Goal: Task Accomplishment & Management: Use online tool/utility

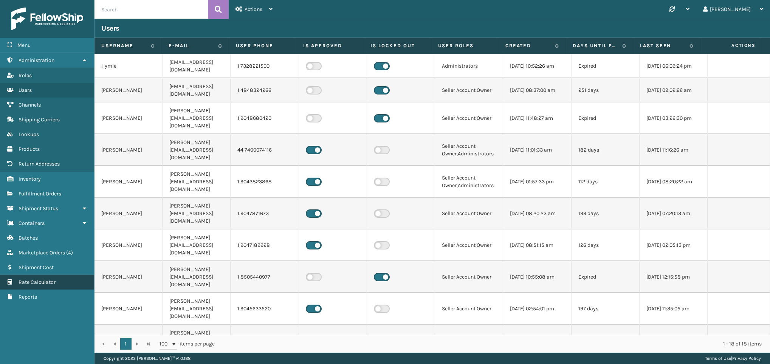
click at [43, 279] on span "Rate Calculator" at bounding box center [37, 282] width 37 height 6
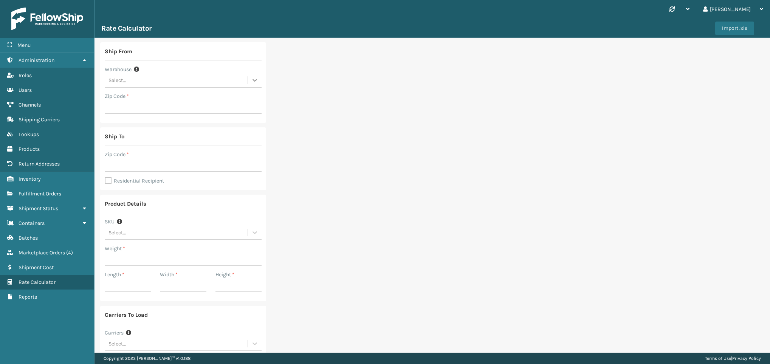
click at [253, 81] on icon at bounding box center [255, 80] width 5 height 3
click at [165, 142] on div "SleepGeekz Warehouse" at bounding box center [183, 141] width 157 height 14
type input "32208"
click at [164, 160] on input "Zip Code *" at bounding box center [183, 165] width 157 height 14
type input "32222"
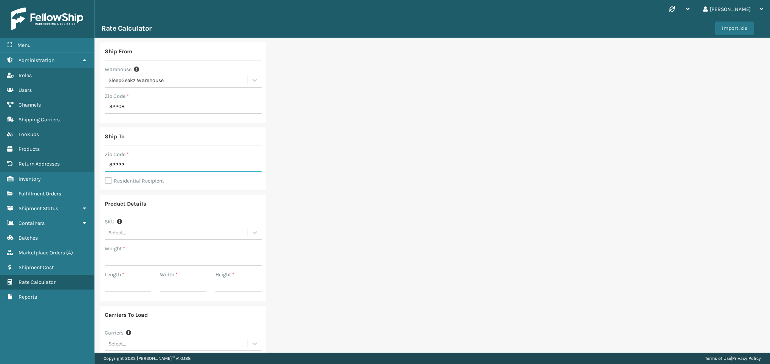
scroll to position [63, 0]
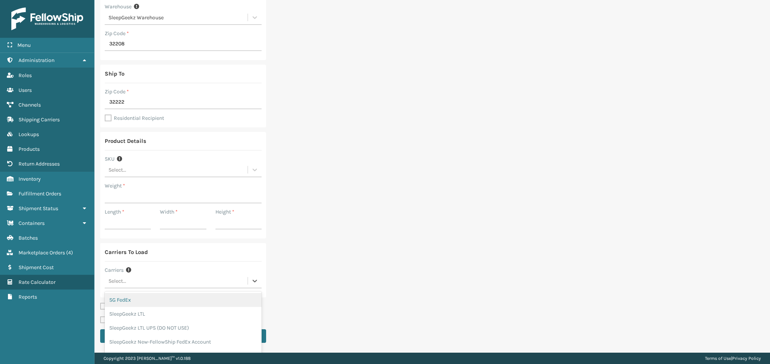
click at [155, 285] on div "Select..." at bounding box center [176, 281] width 143 height 12
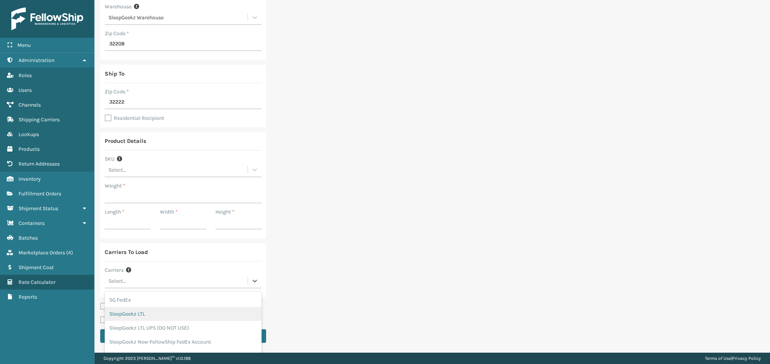
scroll to position [32, 0]
click at [172, 345] on div "SleepGeekz-UPS" at bounding box center [183, 352] width 157 height 14
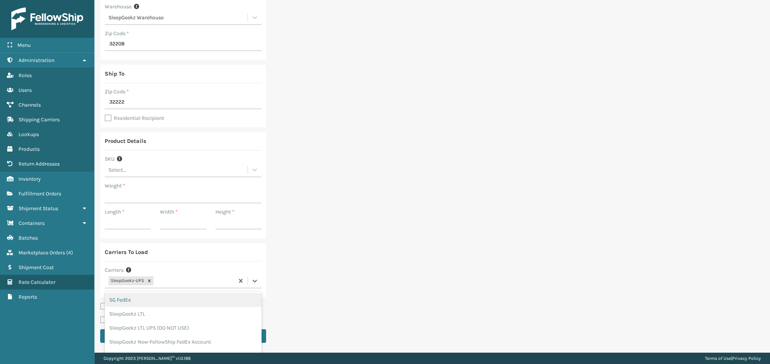
click at [185, 282] on div "SleepGeekz-UPS" at bounding box center [169, 281] width 129 height 12
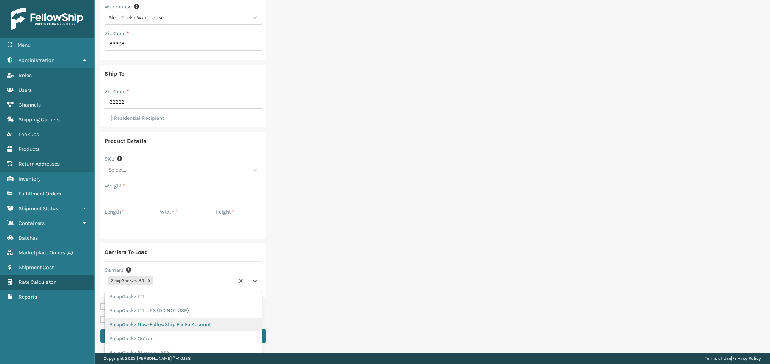
click at [202, 326] on div "SleepGeekz New-FellowShip FedEx Account" at bounding box center [183, 325] width 157 height 14
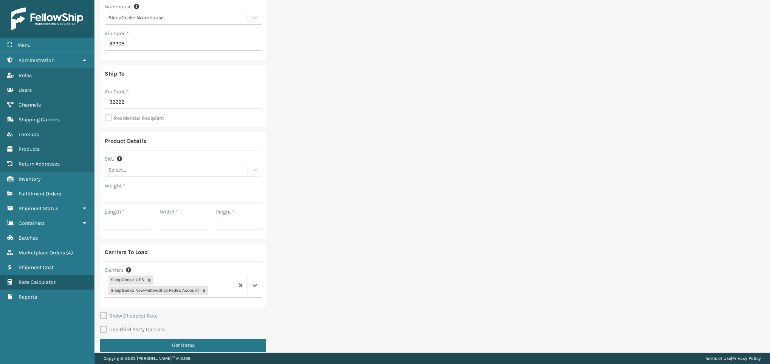
click at [480, 243] on div "Ship From Warehouse SleepGeekz Warehouse Zip Code * 32208 Ship To Zip Code * 32…" at bounding box center [433, 168] width 676 height 386
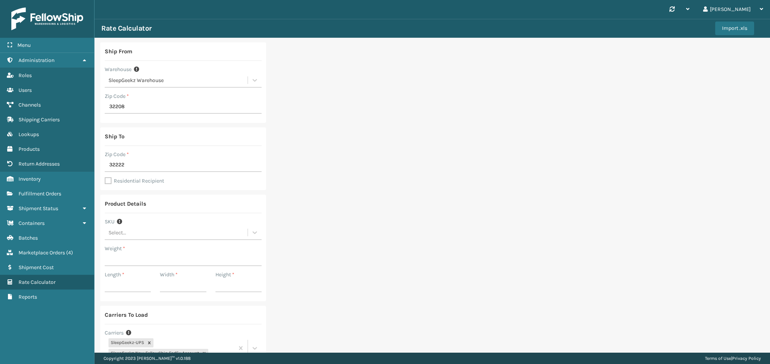
click at [108, 180] on label "Residential Recipient" at bounding box center [134, 181] width 59 height 6
click at [105, 177] on input "Residential Recipient" at bounding box center [105, 177] width 0 height 1
checkbox input "true"
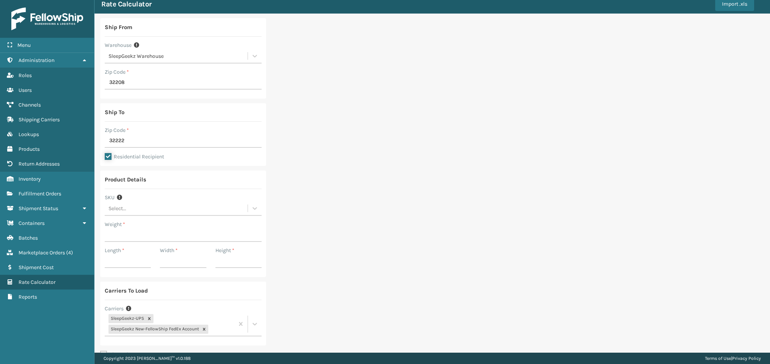
scroll to position [26, 0]
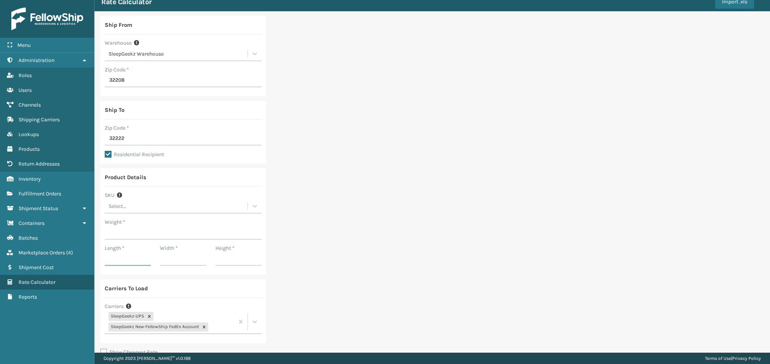
click at [121, 258] on input "Length *" at bounding box center [128, 259] width 46 height 14
type input "41"
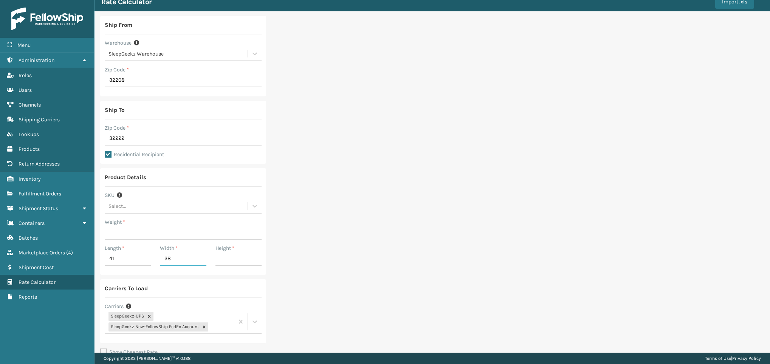
type input "38"
click at [228, 258] on input "Height *" at bounding box center [239, 259] width 46 height 14
type input "4.53"
click at [369, 266] on div "Ship From Warehouse SleepGeekz Warehouse Zip Code * 32208 Ship To Zip Code * 32…" at bounding box center [433, 204] width 676 height 386
click at [162, 228] on input "Weight *" at bounding box center [183, 233] width 157 height 14
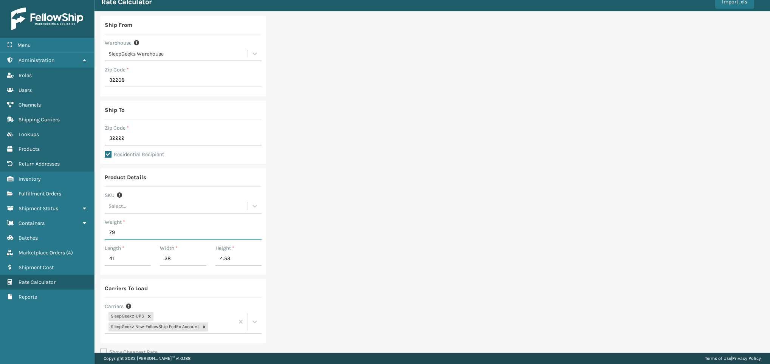
type input "79"
click at [386, 241] on div "Ship From Warehouse SleepGeekz Warehouse Zip Code * 32208 Ship To Zip Code * 32…" at bounding box center [433, 204] width 676 height 386
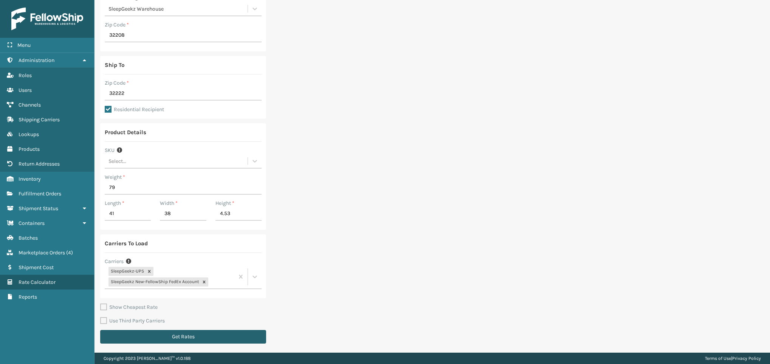
click at [193, 331] on button "Get Rates" at bounding box center [183, 337] width 166 height 14
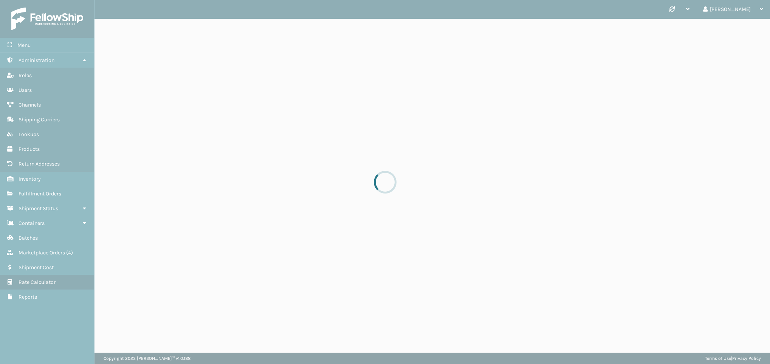
scroll to position [0, 0]
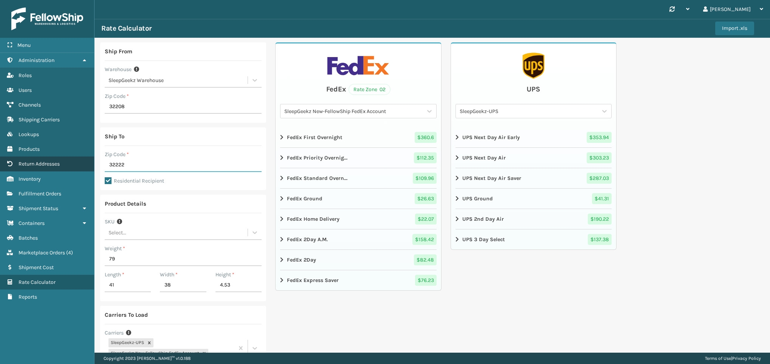
drag, startPoint x: 132, startPoint y: 162, endPoint x: 92, endPoint y: 166, distance: 39.9
click at [92, 0] on div "Menu Select a product with predefined lenght, width or height or enter them man…" at bounding box center [385, 0] width 770 height 0
type input "29044"
drag, startPoint x: 159, startPoint y: 163, endPoint x: 93, endPoint y: 163, distance: 66.2
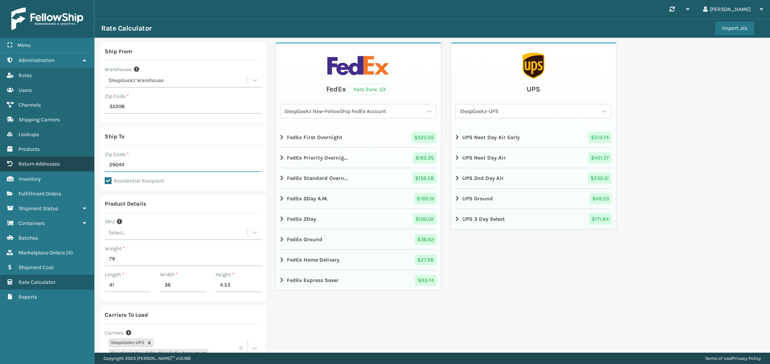
click at [93, 0] on div "Menu Select a product with predefined lenght, width or height or enter them man…" at bounding box center [385, 0] width 770 height 0
type input "32569"
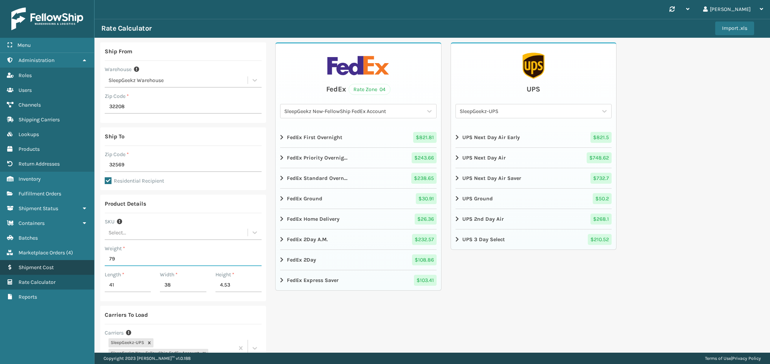
drag, startPoint x: 143, startPoint y: 261, endPoint x: 83, endPoint y: 263, distance: 60.2
click at [83, 0] on div "Menu Select a product with predefined lenght, width or height or enter them man…" at bounding box center [385, 0] width 770 height 0
type input "105"
click at [83, 263] on link "Select a product with predefined lenght, width or height or enter them manually…" at bounding box center [47, 267] width 94 height 15
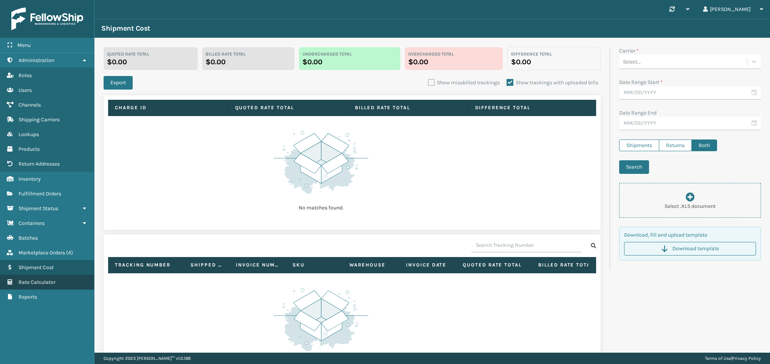
click at [38, 279] on link "Rate Calculator" at bounding box center [47, 282] width 94 height 15
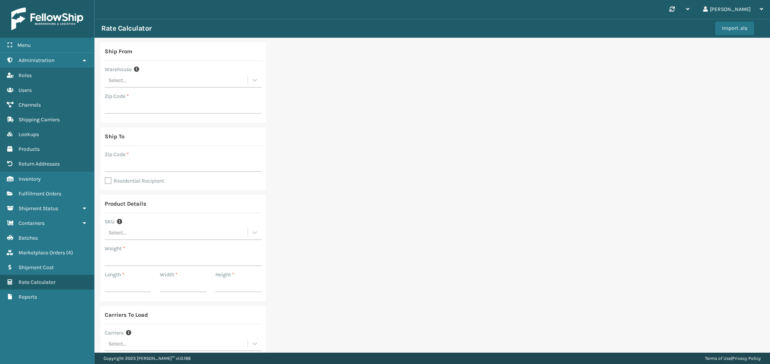
click at [681, 135] on div "Ship From Warehouse Select... Zip Code * Ship To Zip Code * Residential Recipie…" at bounding box center [433, 226] width 676 height 377
click at [144, 81] on div "Select..." at bounding box center [176, 80] width 143 height 12
click at [142, 141] on div "SleepGeekz Warehouse" at bounding box center [183, 141] width 157 height 14
type input "32208"
click at [351, 201] on div "Ship From Warehouse SleepGeekz Warehouse Zip Code * 32208 Ship To Zip Code * Re…" at bounding box center [433, 226] width 676 height 377
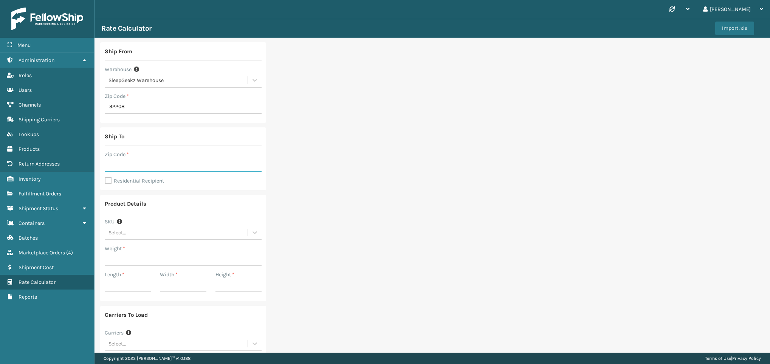
click at [201, 166] on input "Zip Code *" at bounding box center [183, 165] width 157 height 14
type input "32222"
type input "79"
type input "41"
type input "38"
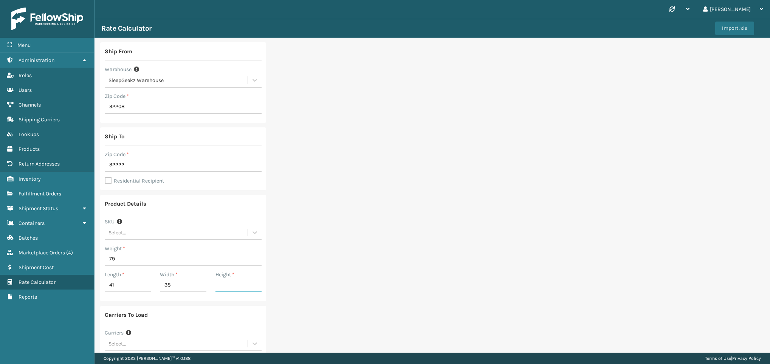
type input "4.53"
click at [108, 180] on label "Residential Recipient" at bounding box center [134, 181] width 59 height 6
click at [105, 177] on input "Residential Recipient" at bounding box center [105, 177] width 0 height 1
checkbox input "true"
click at [381, 217] on div "Ship From Warehouse SleepGeekz Warehouse Zip Code * 32208 Ship To Zip Code * 32…" at bounding box center [433, 226] width 676 height 377
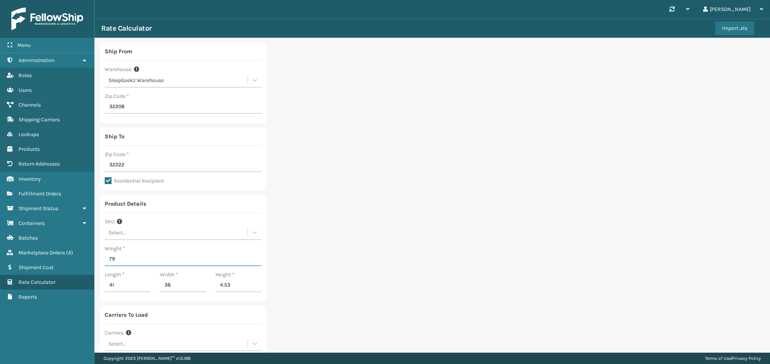
drag, startPoint x: 124, startPoint y: 261, endPoint x: 106, endPoint y: 261, distance: 18.5
click at [106, 261] on input "79" at bounding box center [183, 260] width 157 height 14
type input "105"
click at [335, 254] on div "Ship From Warehouse SleepGeekz Warehouse Zip Code * 32208 Ship To Zip Code * 32…" at bounding box center [433, 226] width 676 height 377
drag, startPoint x: 121, startPoint y: 285, endPoint x: 97, endPoint y: 285, distance: 23.8
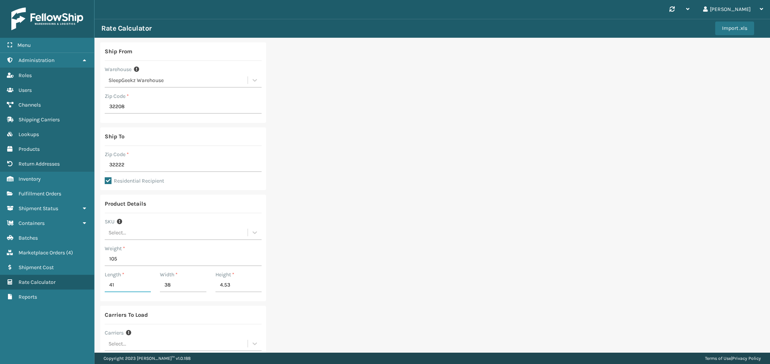
click at [97, 285] on div "Ship From Warehouse SleepGeekz Warehouse Zip Code * 32208 Ship To Zip Code * 32…" at bounding box center [433, 226] width 676 height 377
type input "56"
click at [476, 246] on div "Ship From Warehouse SleepGeekz Warehouse Zip Code * 32208 Ship To Zip Code * 32…" at bounding box center [433, 226] width 676 height 377
drag, startPoint x: 184, startPoint y: 287, endPoint x: 164, endPoint y: 287, distance: 19.7
click at [164, 287] on input "38" at bounding box center [183, 286] width 46 height 14
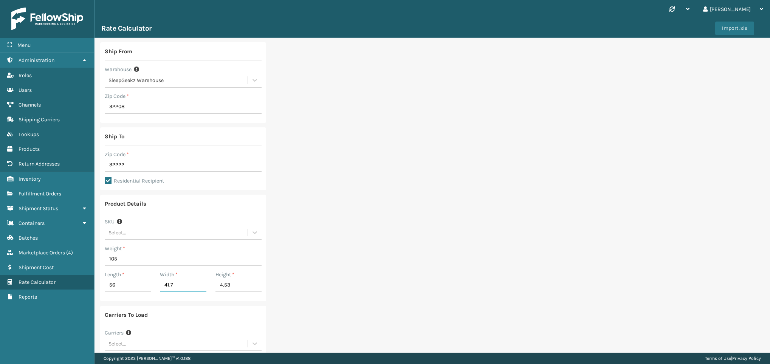
type input "41.7"
click at [241, 284] on input "4.53" at bounding box center [239, 286] width 46 height 14
type input "4"
drag, startPoint x: 229, startPoint y: 289, endPoint x: 212, endPoint y: 286, distance: 17.2
click at [212, 286] on div "Height * 5." at bounding box center [238, 284] width 55 height 26
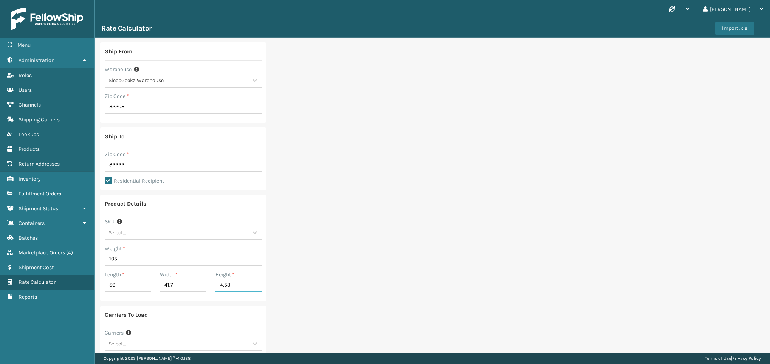
type input "4.53"
click at [468, 258] on div "Ship From Warehouse SleepGeekz Warehouse Zip Code * 32208 Ship To Zip Code * 32…" at bounding box center [433, 226] width 676 height 377
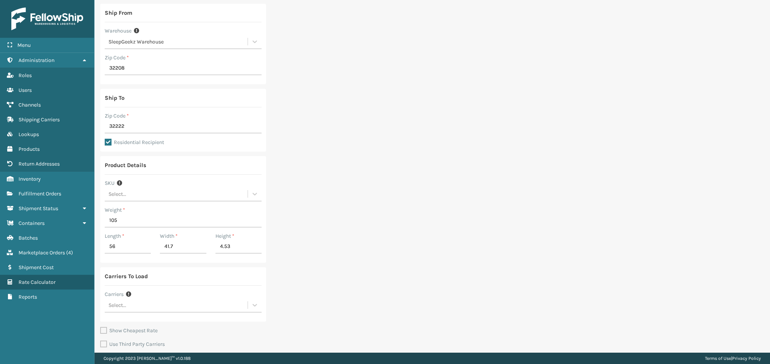
scroll to position [63, 0]
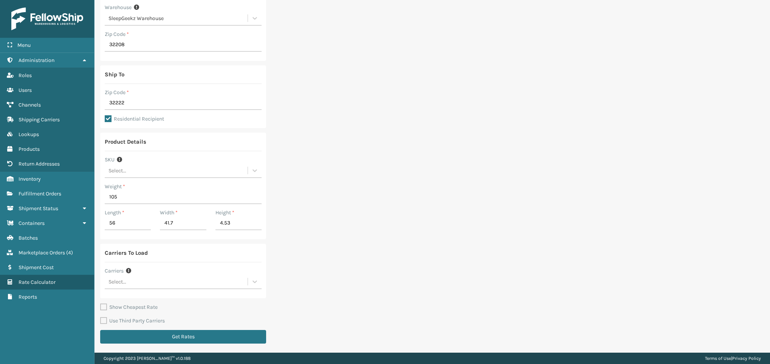
click at [169, 286] on div "Select..." at bounding box center [176, 282] width 143 height 12
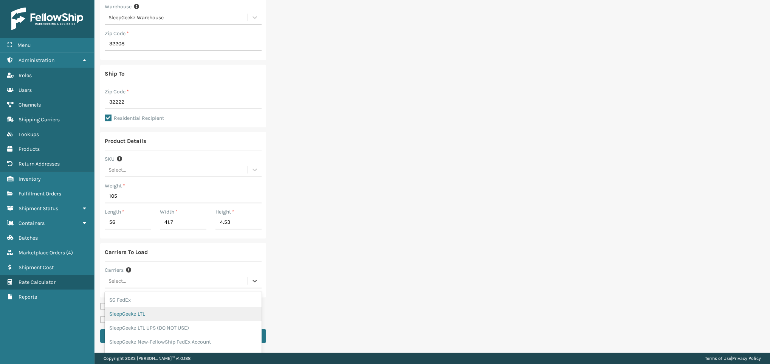
scroll to position [32, 0]
click at [173, 352] on div "SleepGeekz-UPS" at bounding box center [183, 352] width 157 height 14
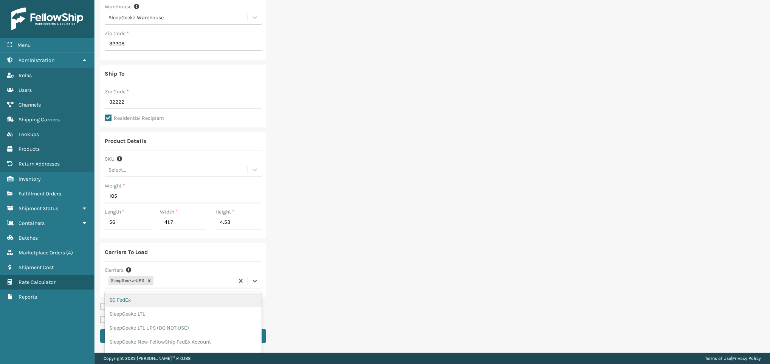
click at [205, 282] on div "SleepGeekz-UPS" at bounding box center [169, 281] width 129 height 12
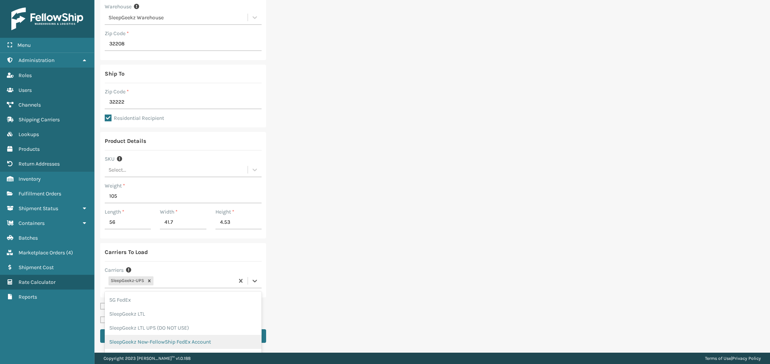
click at [200, 340] on div "SleepGeekz New-FellowShip FedEx Account" at bounding box center [183, 342] width 157 height 14
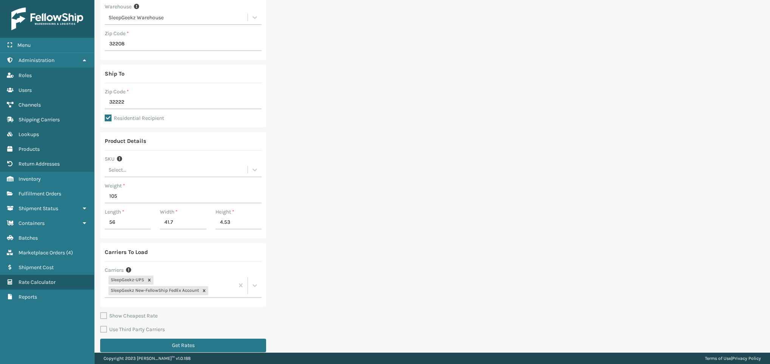
click at [465, 206] on div "Ship From Warehouse SleepGeekz Warehouse Zip Code * 32208 Ship To Zip Code * 32…" at bounding box center [433, 168] width 676 height 386
click at [220, 339] on button "Get Rates" at bounding box center [183, 346] width 166 height 14
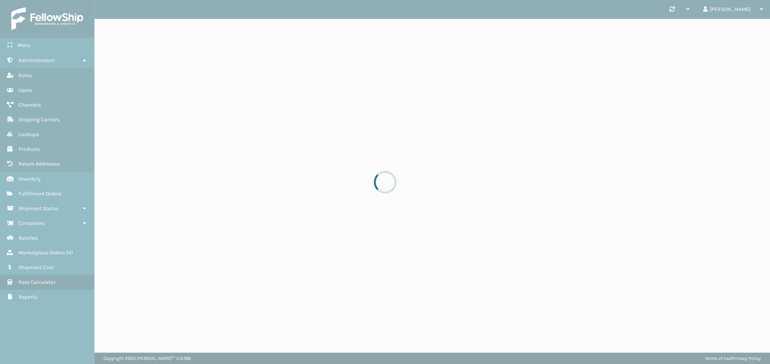
scroll to position [0, 0]
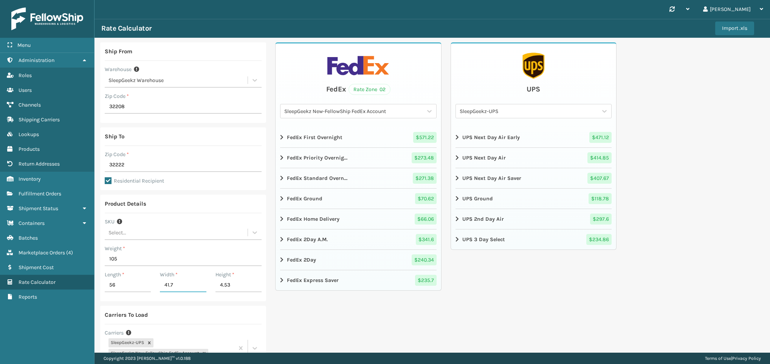
drag, startPoint x: 180, startPoint y: 285, endPoint x: 156, endPoint y: 284, distance: 23.8
click at [156, 284] on div "Width * 41.7" at bounding box center [182, 284] width 55 height 26
type input "41.7"
click at [336, 320] on div "FedEx Rate Zone 02 SleepGeekz New-FellowShip FedEx Account FedEx First Overnigh…" at bounding box center [358, 230] width 166 height 377
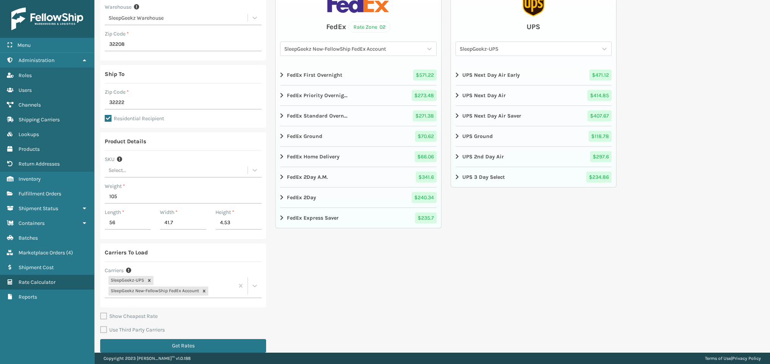
scroll to position [72, 0]
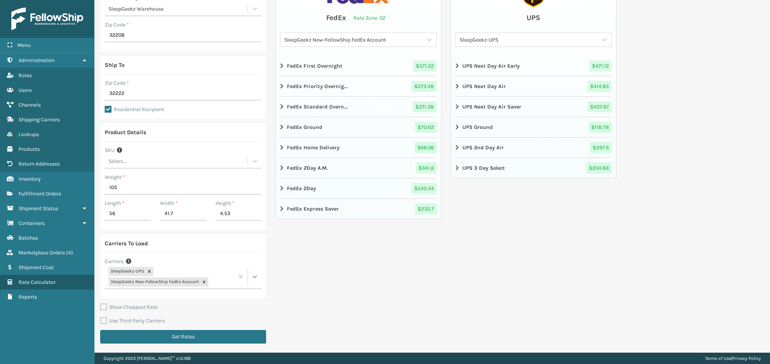
click at [253, 279] on icon at bounding box center [255, 277] width 8 height 8
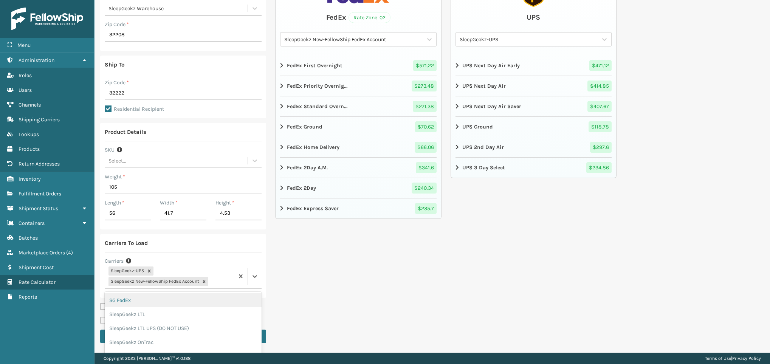
scroll to position [4, 0]
click at [317, 304] on div "FedEx Rate Zone 02 SleepGeekz New-FellowShip FedEx Account FedEx First Overnigh…" at bounding box center [358, 159] width 166 height 377
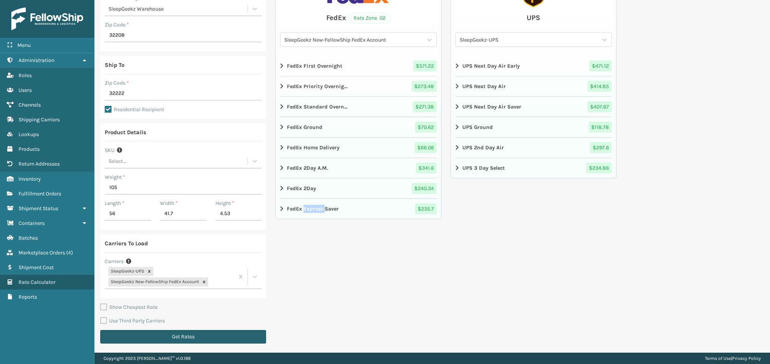
click at [245, 337] on button "Get Rates" at bounding box center [183, 337] width 166 height 14
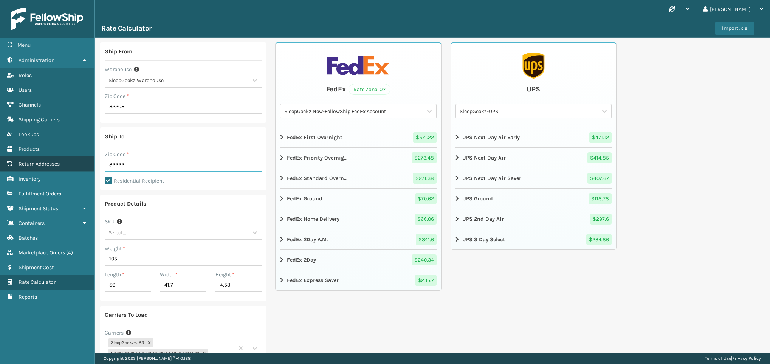
drag, startPoint x: 142, startPoint y: 165, endPoint x: 81, endPoint y: 167, distance: 60.9
click at [81, 0] on div "Menu Administration Roles Users Channels Shipping Carriers Lookups Products Ret…" at bounding box center [385, 0] width 770 height 0
type input "29044"
drag, startPoint x: 132, startPoint y: 163, endPoint x: 91, endPoint y: 167, distance: 41.5
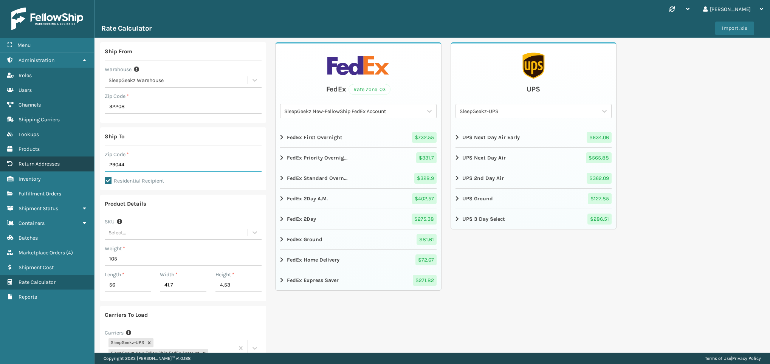
click at [91, 0] on div "Menu Administration Roles Users Channels Shipping Carriers Lookups Products Ret…" at bounding box center [385, 0] width 770 height 0
type input "32569"
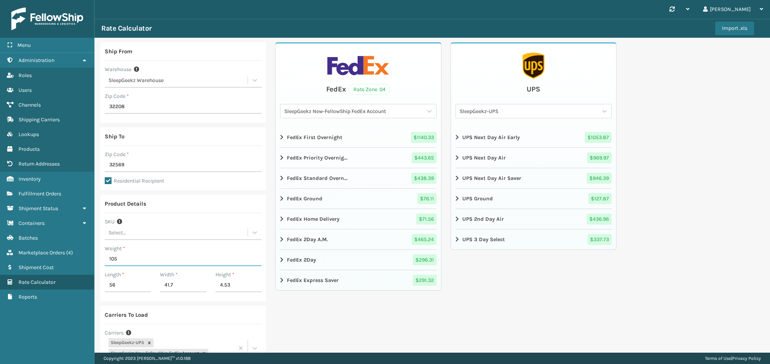
drag, startPoint x: 123, startPoint y: 260, endPoint x: 94, endPoint y: 261, distance: 28.8
click at [95, 261] on div "Ship From Warehouse SleepGeekz Warehouse Zip Code * 32208 Ship To Zip Code * 32…" at bounding box center [433, 231] width 676 height 386
type input "79"
click at [119, 278] on label "Length *" at bounding box center [115, 275] width 20 height 8
click at [119, 279] on input "56" at bounding box center [128, 286] width 46 height 14
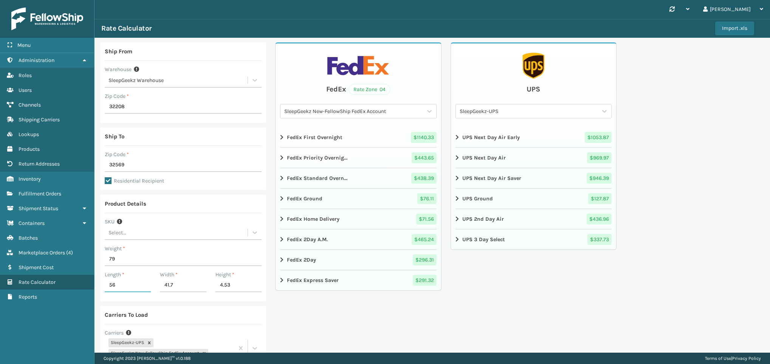
click at [119, 281] on input "56" at bounding box center [128, 286] width 46 height 14
drag, startPoint x: 119, startPoint y: 281, endPoint x: 99, endPoint y: 285, distance: 20.8
click at [99, 285] on div "Ship From Warehouse SleepGeekz Warehouse Zip Code * 32208 Ship To Zip Code * 32…" at bounding box center [433, 231] width 676 height 386
type input "41"
click at [185, 288] on input "41.7" at bounding box center [183, 286] width 46 height 14
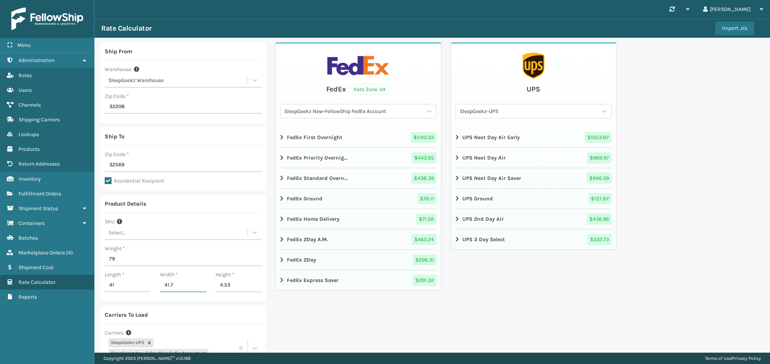
drag, startPoint x: 185, startPoint y: 288, endPoint x: 141, endPoint y: 290, distance: 43.9
click at [141, 290] on div "Length * 41 Width * 41.7 Height * 4.53" at bounding box center [183, 284] width 166 height 26
type input "38"
click at [724, 200] on div "Ship From Warehouse SleepGeekz Warehouse Zip Code * 32208 Ship To Zip Code * 32…" at bounding box center [433, 231] width 676 height 386
drag, startPoint x: 127, startPoint y: 163, endPoint x: 94, endPoint y: 164, distance: 33.3
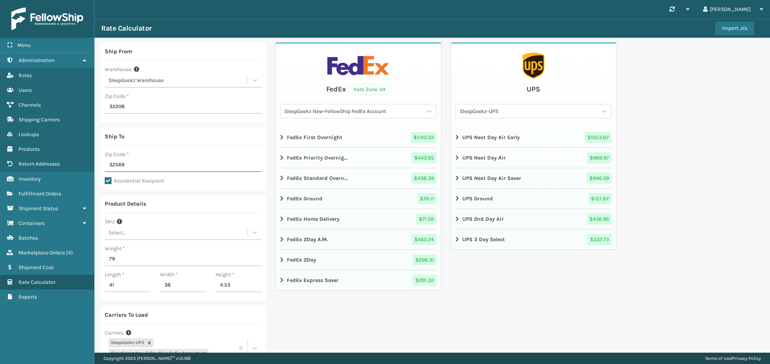
click at [95, 164] on div "Ship From Warehouse SleepGeekz Warehouse Zip Code * 32208 Ship To Zip Code * 32…" at bounding box center [433, 231] width 676 height 386
type input "29044"
drag, startPoint x: 126, startPoint y: 169, endPoint x: 106, endPoint y: 164, distance: 20.5
click at [106, 164] on input "29044" at bounding box center [183, 165] width 157 height 14
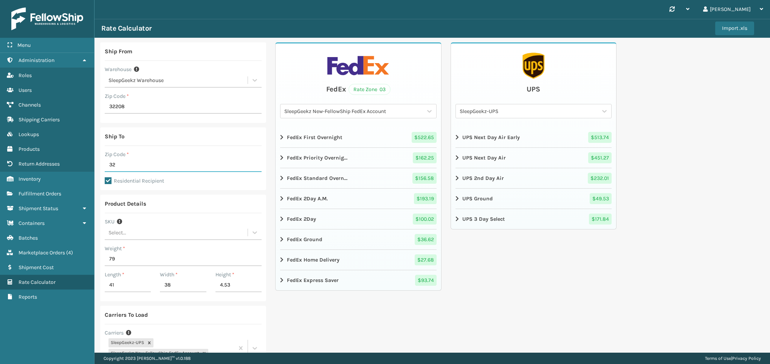
type input "32222"
drag, startPoint x: 137, startPoint y: 162, endPoint x: 102, endPoint y: 161, distance: 34.0
click at [102, 161] on div "Ship To Zip Code * 32222 Residential Recipient" at bounding box center [183, 158] width 166 height 63
type input "32569"
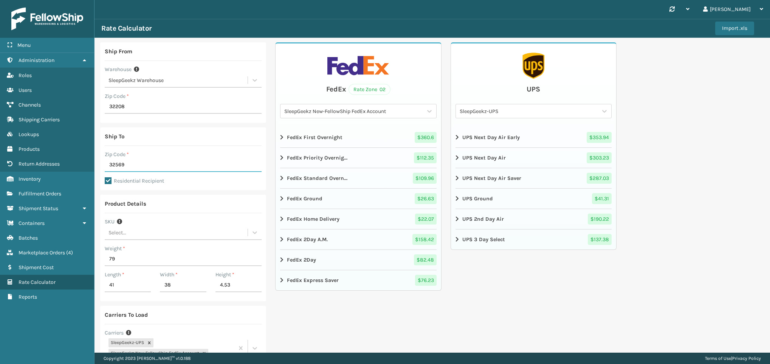
click at [681, 108] on div "Ship From Warehouse SleepGeekz Warehouse Zip Code * 32208 Ship To Zip Code * 32…" at bounding box center [433, 231] width 676 height 386
drag, startPoint x: 121, startPoint y: 259, endPoint x: 108, endPoint y: 259, distance: 12.9
click at [108, 259] on input "79" at bounding box center [183, 260] width 157 height 14
type input "105"
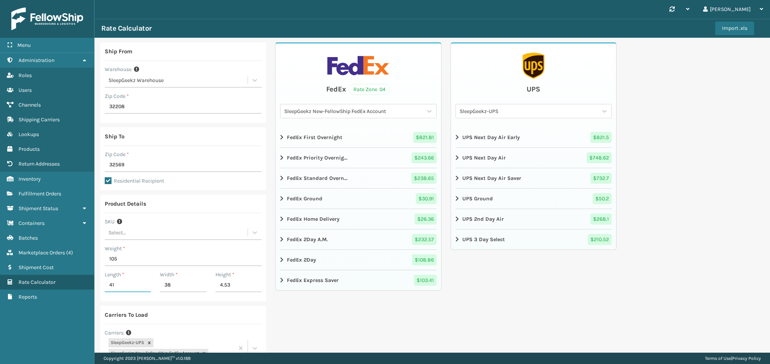
click at [118, 284] on input "41" at bounding box center [128, 286] width 46 height 14
drag, startPoint x: 118, startPoint y: 284, endPoint x: 95, endPoint y: 282, distance: 23.1
click at [95, 282] on div "Ship From Warehouse SleepGeekz Warehouse Zip Code * 32208 Ship To Zip Code * 32…" at bounding box center [433, 231] width 676 height 386
type input "56"
click at [527, 296] on div "UPS SleepGeekz-UPS UPS Next Day Air Early $ 821.5 UPS Next Day Air $ 748.62 UPS…" at bounding box center [534, 230] width 166 height 377
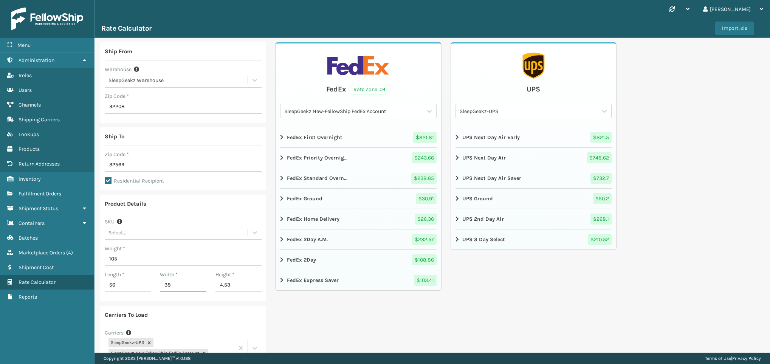
drag, startPoint x: 176, startPoint y: 290, endPoint x: 155, endPoint y: 292, distance: 20.9
click at [155, 292] on div "Width * 38" at bounding box center [182, 284] width 55 height 26
type input "41.7"
drag, startPoint x: 125, startPoint y: 261, endPoint x: 106, endPoint y: 265, distance: 19.7
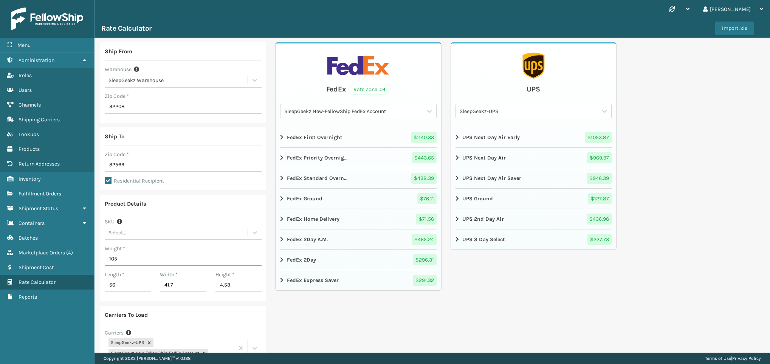
click at [106, 265] on input "105" at bounding box center [183, 260] width 157 height 14
type input "114"
click at [593, 277] on div "UPS SleepGeekz-UPS UPS Next Day Air Early $ 1053.87 UPS Next Day Air $ 969.97 U…" at bounding box center [534, 230] width 166 height 377
drag, startPoint x: 121, startPoint y: 288, endPoint x: 103, endPoint y: 289, distance: 18.2
click at [103, 289] on div "Length * 56" at bounding box center [127, 284] width 55 height 26
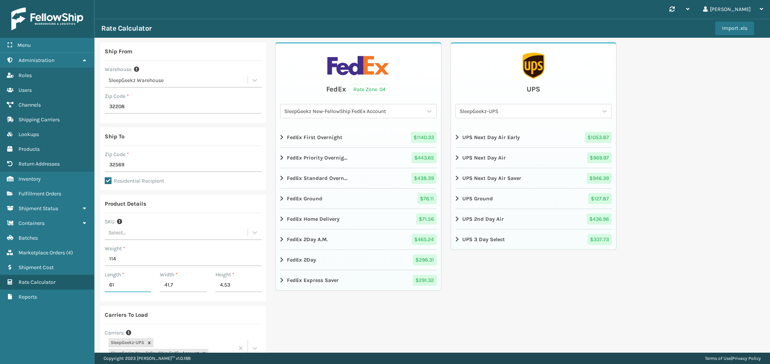
type input "61"
click at [393, 316] on div "FedEx Rate Zone 04 SleepGeekz New-FellowShip FedEx Account FedEx First Overnigh…" at bounding box center [358, 230] width 166 height 377
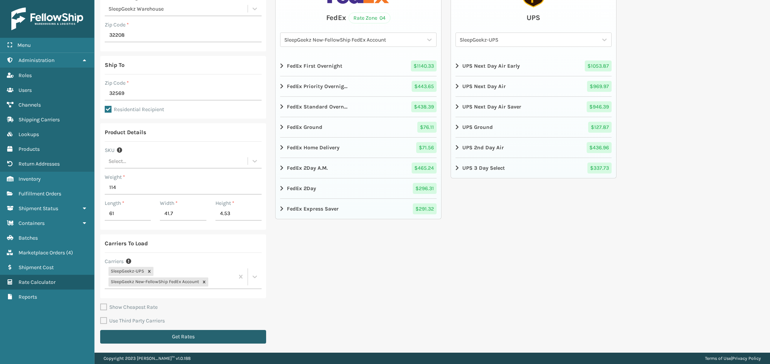
click at [226, 335] on button "Get Rates" at bounding box center [183, 337] width 166 height 14
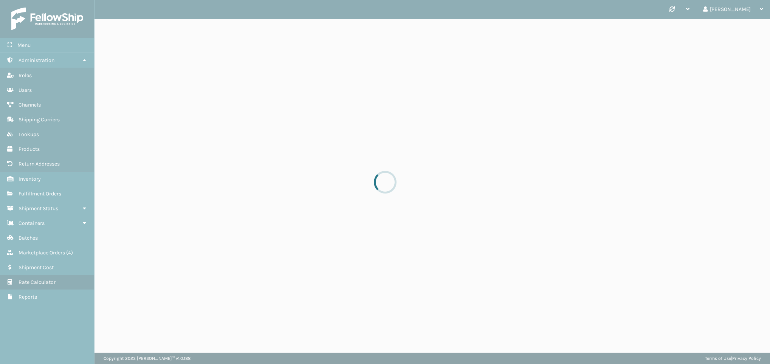
scroll to position [0, 0]
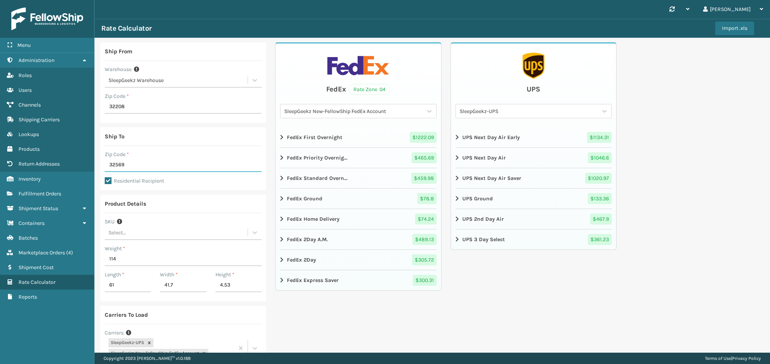
drag, startPoint x: 130, startPoint y: 163, endPoint x: 99, endPoint y: 164, distance: 30.7
click at [99, 164] on div "Ship From Warehouse SleepGeekz Warehouse Zip Code * 32208 Ship To Zip Code * 32…" at bounding box center [433, 231] width 676 height 386
click at [99, 164] on div "Ship From Warehouse SleepGeekz Warehouse Zip Code * 32208 Ship To Zip Code * 2 …" at bounding box center [433, 231] width 676 height 386
click at [128, 166] on input "2" at bounding box center [183, 165] width 157 height 14
type input "29044"
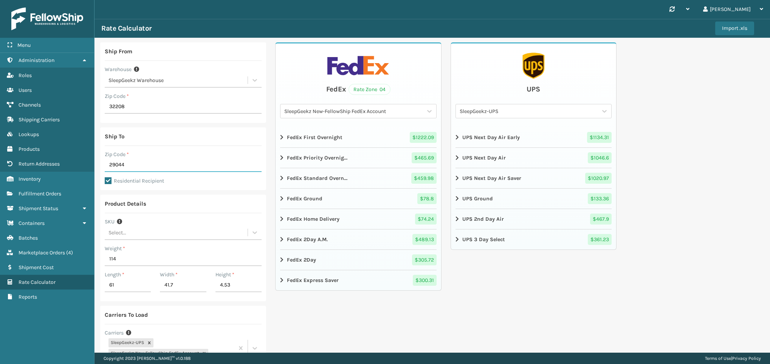
drag, startPoint x: 129, startPoint y: 159, endPoint x: 107, endPoint y: 160, distance: 22.7
click at [107, 160] on input "29044" at bounding box center [183, 165] width 157 height 14
type input "32222"
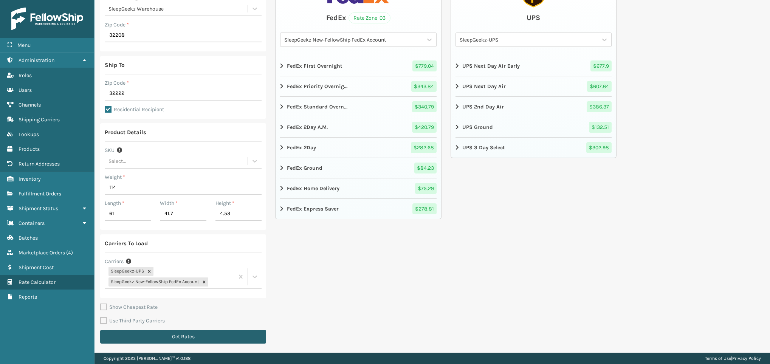
click at [251, 337] on button "Get Rates" at bounding box center [183, 337] width 166 height 14
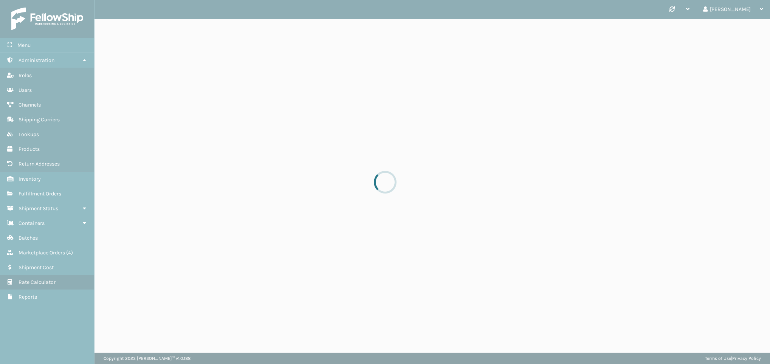
scroll to position [0, 0]
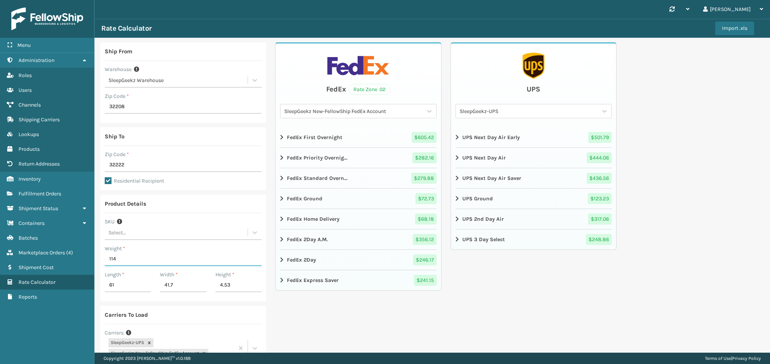
drag, startPoint x: 127, startPoint y: 258, endPoint x: 96, endPoint y: 257, distance: 31.4
click at [96, 257] on div "Ship From Warehouse SleepGeekz Warehouse Zip Code * 32208 Ship To Zip Code * 32…" at bounding box center [433, 231] width 676 height 386
type input "134"
drag, startPoint x: 129, startPoint y: 287, endPoint x: 93, endPoint y: 293, distance: 36.4
click at [93, 0] on div "Menu Administration Roles Users Channels Shipping Carriers Lookups Products Ret…" at bounding box center [385, 0] width 770 height 0
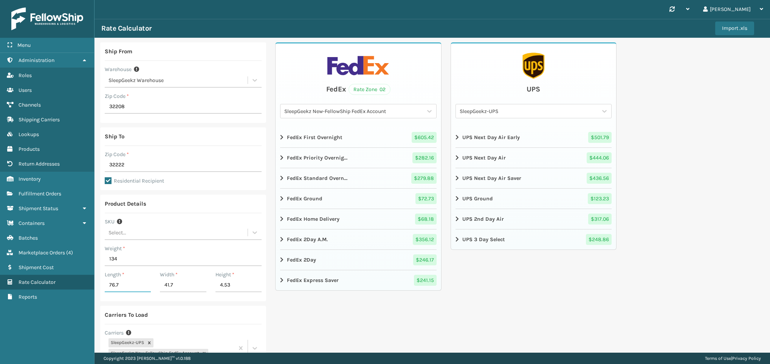
type input "76.7"
click at [341, 317] on div "FedEx Rate Zone 02 SleepGeekz New-FellowShip FedEx Account FedEx First Overnigh…" at bounding box center [358, 230] width 166 height 377
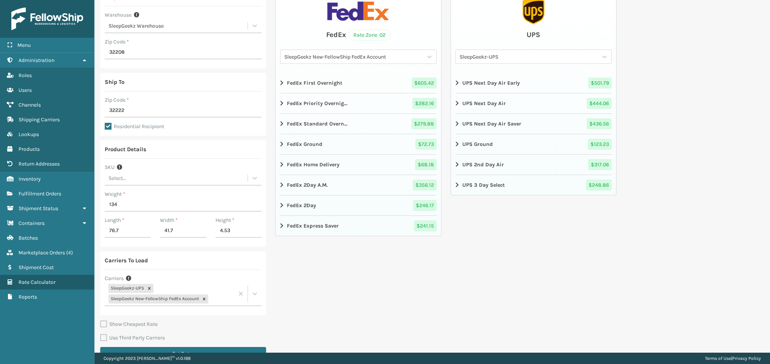
scroll to position [72, 0]
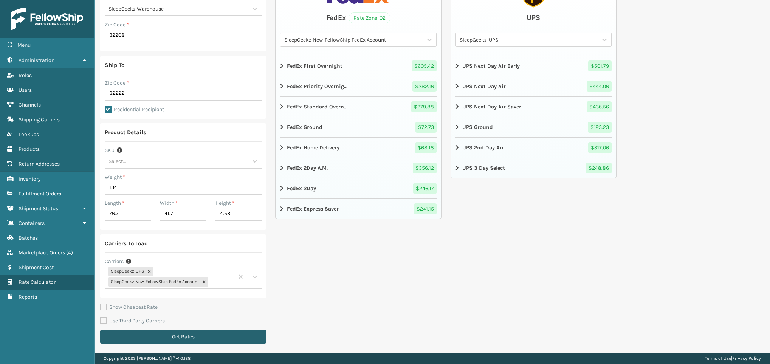
click at [235, 335] on button "Get Rates" at bounding box center [183, 337] width 166 height 14
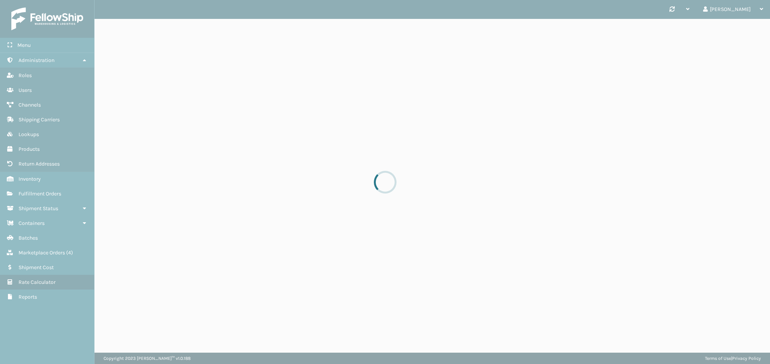
scroll to position [0, 0]
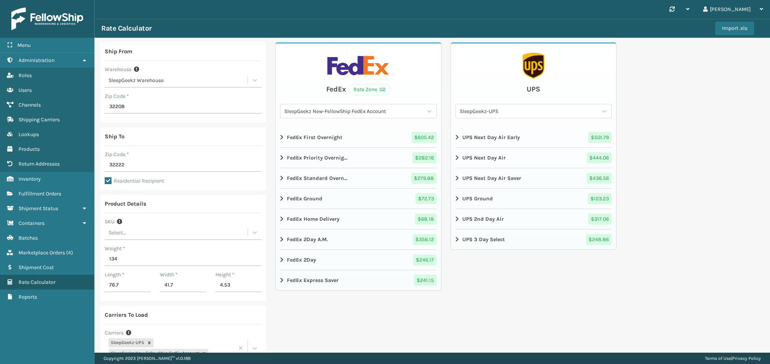
click at [725, 201] on div "Ship From Warehouse SleepGeekz Warehouse Zip Code * 32208 Ship To Zip Code * 32…" at bounding box center [433, 231] width 676 height 386
drag, startPoint x: 120, startPoint y: 254, endPoint x: 87, endPoint y: 257, distance: 33.0
click at [87, 0] on div "Menu Administration Roles Users Channels Shipping Carriers Lookups Products Ret…" at bounding box center [385, 0] width 770 height 0
type input "79"
click at [669, 237] on div "Ship From Warehouse SleepGeekz Warehouse Zip Code * 32208 Ship To Zip Code * 32…" at bounding box center [433, 231] width 676 height 386
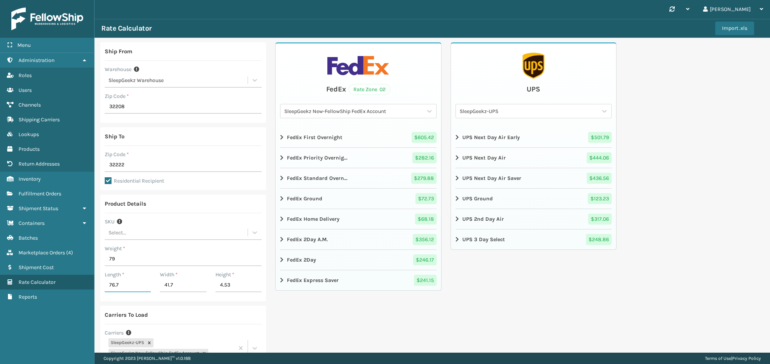
drag, startPoint x: 119, startPoint y: 289, endPoint x: 105, endPoint y: 291, distance: 14.9
click at [105, 291] on input "76.7" at bounding box center [128, 286] width 46 height 14
type input "41"
drag, startPoint x: 174, startPoint y: 286, endPoint x: 160, endPoint y: 286, distance: 13.6
click at [160, 286] on input "41.7" at bounding box center [183, 286] width 46 height 14
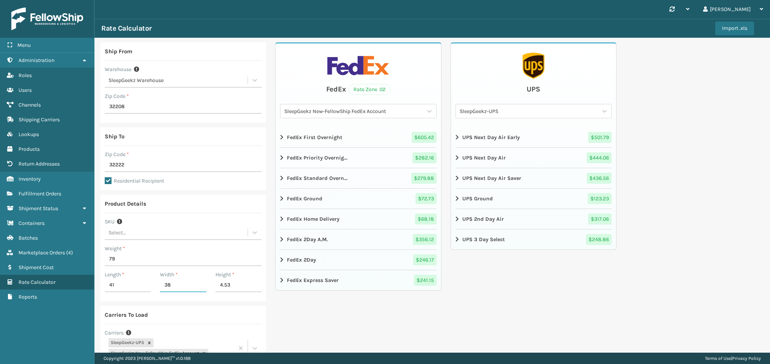
type input "38"
click at [359, 306] on div "FedEx Rate Zone 02 SleepGeekz New-FellowShip FedEx Account FedEx First Overnigh…" at bounding box center [358, 230] width 166 height 377
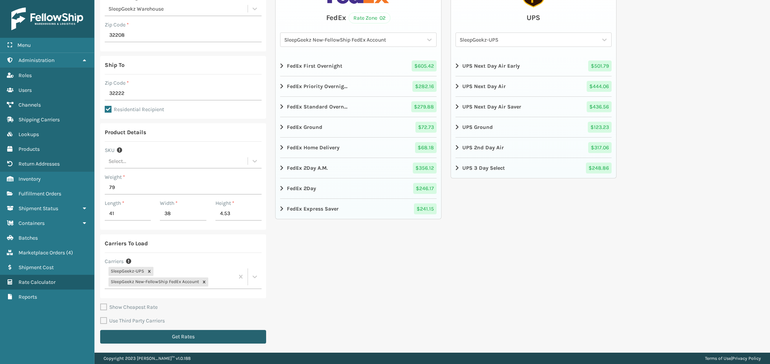
click at [209, 336] on button "Get Rates" at bounding box center [183, 337] width 166 height 14
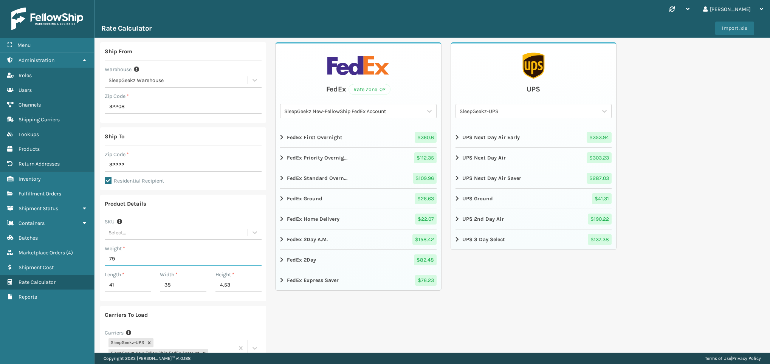
drag, startPoint x: 130, startPoint y: 262, endPoint x: 101, endPoint y: 258, distance: 29.0
click at [101, 258] on div "Product Details SKU Select... Weight * 79 Length * 41 Width * 38 Height * 4.53" at bounding box center [183, 248] width 166 height 107
type input "83.77"
click at [723, 244] on div "Ship From Warehouse SleepGeekz Warehouse Zip Code * 32208 Ship To Zip Code * 32…" at bounding box center [433, 231] width 676 height 386
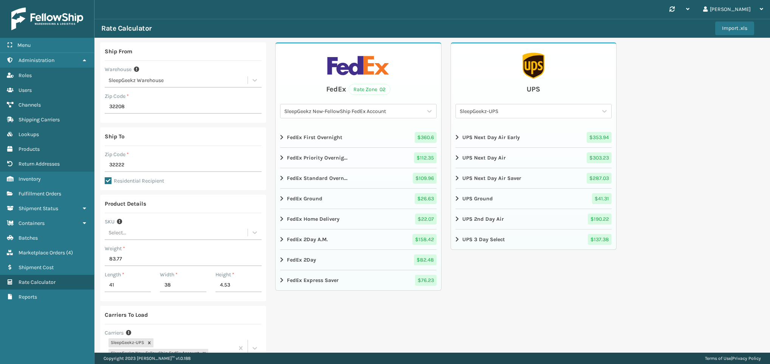
click at [723, 244] on div "Ship From Warehouse SleepGeekz Warehouse Zip Code * 32208 Ship To Zip Code * 32…" at bounding box center [433, 231] width 676 height 386
drag, startPoint x: 115, startPoint y: 286, endPoint x: 104, endPoint y: 286, distance: 11.4
click at [104, 286] on div "Length * 41" at bounding box center [127, 284] width 55 height 26
type input "40.35"
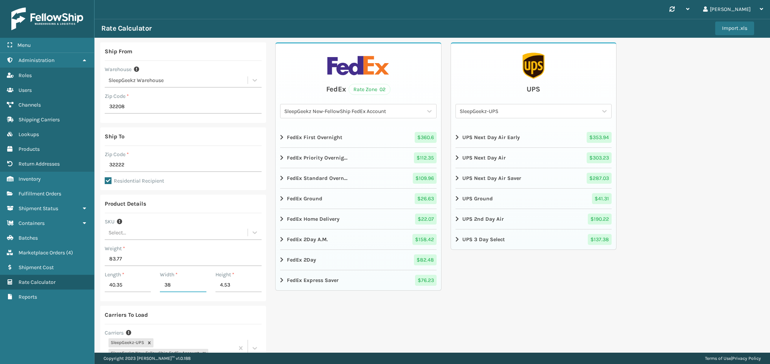
drag, startPoint x: 185, startPoint y: 285, endPoint x: 157, endPoint y: 286, distance: 28.0
click at [157, 286] on div "Width * 38" at bounding box center [182, 284] width 55 height 26
type input "38.4"
click at [372, 315] on div "FedEx Rate Zone 02 SleepGeekz New-FellowShip FedEx Account FedEx First Overnigh…" at bounding box center [358, 230] width 166 height 377
drag, startPoint x: 242, startPoint y: 280, endPoint x: 211, endPoint y: 289, distance: 31.9
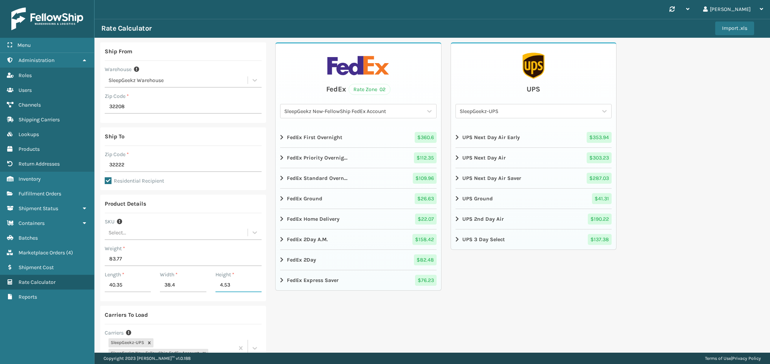
click at [211, 289] on div "Height * 4.53" at bounding box center [238, 284] width 55 height 26
type input "4.33"
click at [376, 315] on div "FedEx Rate Zone 02 SleepGeekz New-FellowShip FedEx Account FedEx First Overnigh…" at bounding box center [358, 230] width 166 height 377
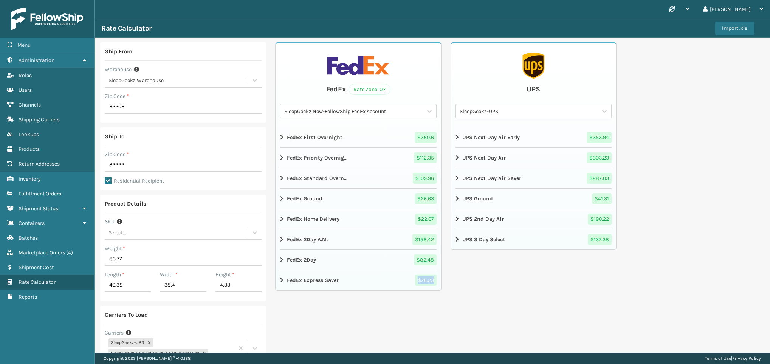
click at [376, 315] on div "FedEx Rate Zone 02 SleepGeekz New-FellowShip FedEx Account FedEx First Overnigh…" at bounding box center [358, 230] width 166 height 377
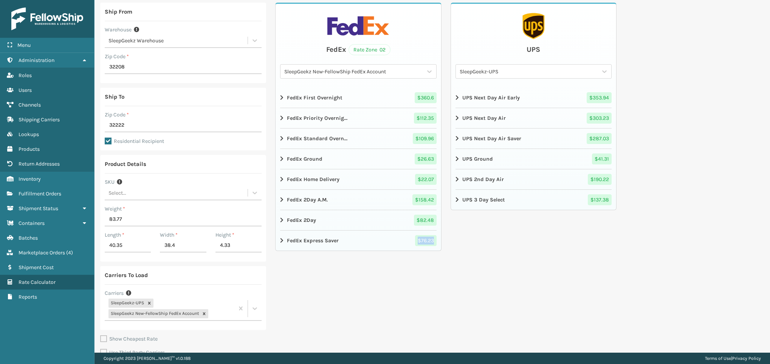
scroll to position [72, 0]
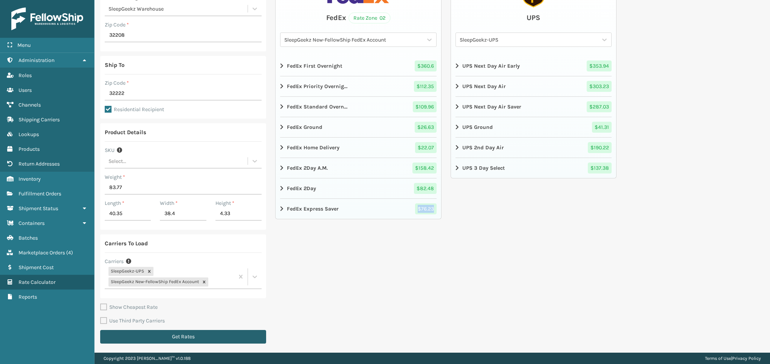
click at [249, 335] on button "Get Rates" at bounding box center [183, 337] width 166 height 14
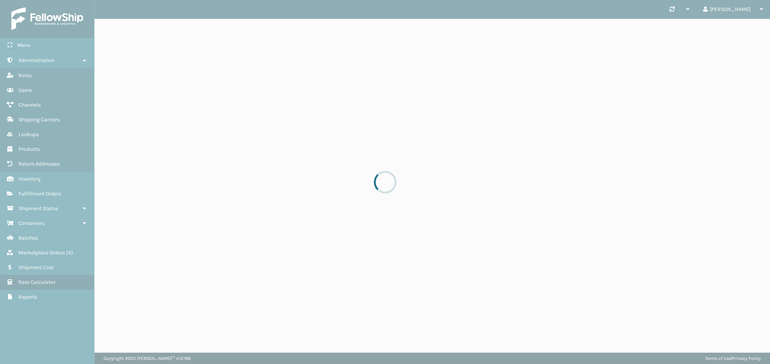
scroll to position [0, 0]
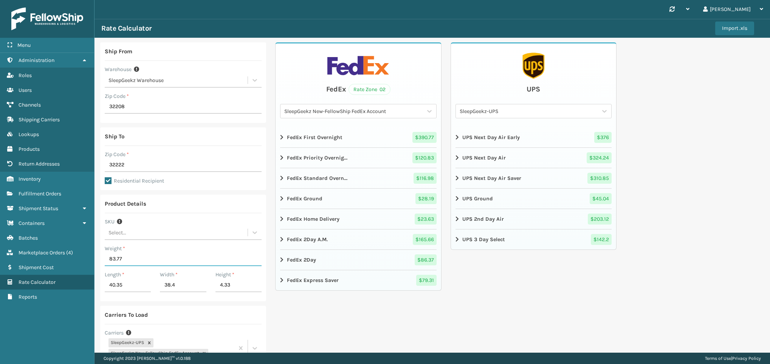
drag, startPoint x: 124, startPoint y: 260, endPoint x: 99, endPoint y: 263, distance: 25.1
click at [99, 263] on div "Ship From Warehouse SleepGeekz Warehouse Zip Code * 32208 Ship To Zip Code * 32…" at bounding box center [433, 231] width 676 height 386
type input "105.82"
click at [557, 276] on div "UPS SleepGeekz-UPS UPS Next Day Air Early $ 376 UPS Next Day Air $ 324.24 UPS N…" at bounding box center [534, 230] width 166 height 377
drag, startPoint x: 126, startPoint y: 284, endPoint x: 109, endPoint y: 284, distance: 16.6
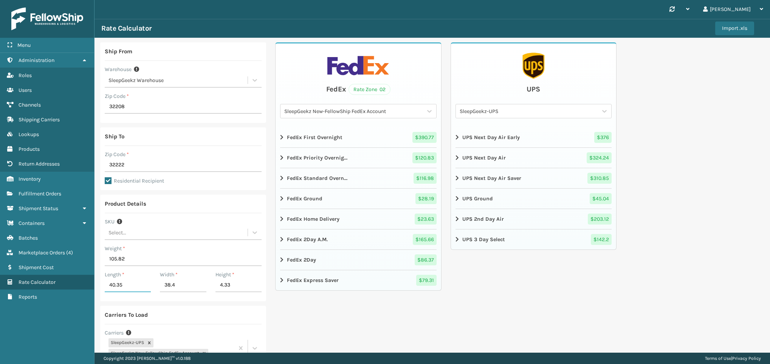
click at [109, 284] on input "40.35" at bounding box center [128, 286] width 46 height 14
type input "55.12"
drag, startPoint x: 185, startPoint y: 286, endPoint x: 156, endPoint y: 287, distance: 29.1
click at [156, 287] on div "Width * 38.4" at bounding box center [182, 284] width 55 height 26
type input "40.94"
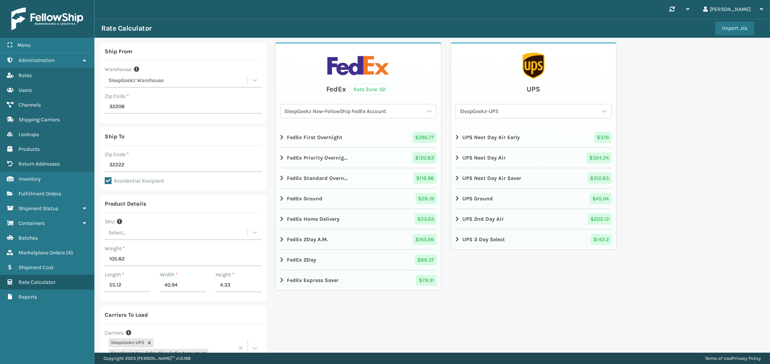
click at [352, 317] on div "FedEx Rate Zone 02 SleepGeekz New-FellowShip FedEx Account FedEx First Overnigh…" at bounding box center [358, 230] width 166 height 377
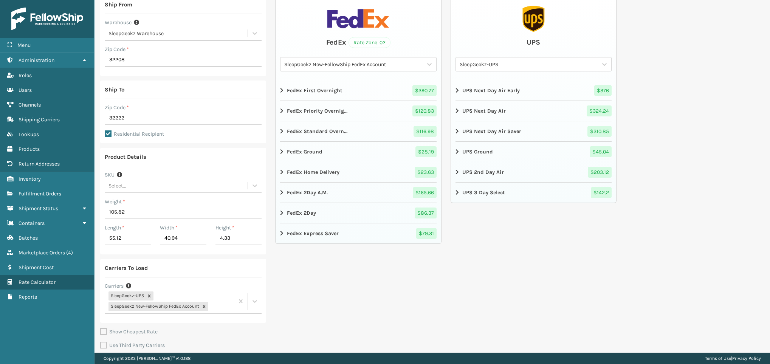
scroll to position [72, 0]
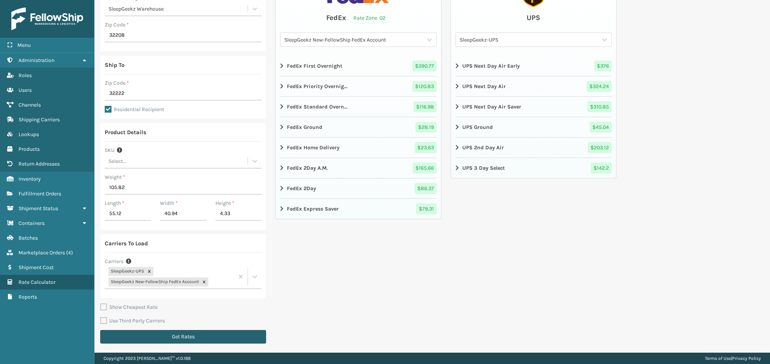
click at [194, 336] on button "Get Rates" at bounding box center [183, 337] width 166 height 14
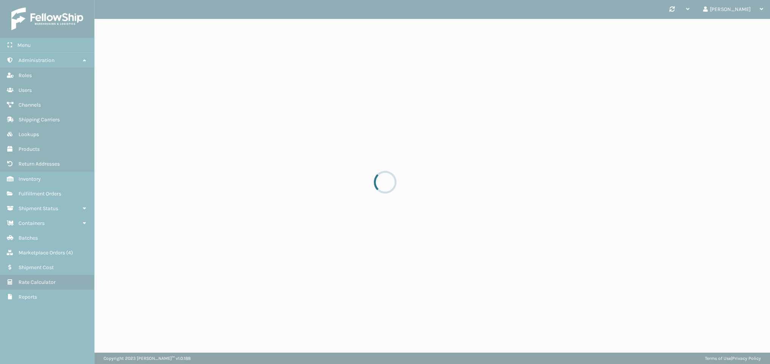
scroll to position [0, 0]
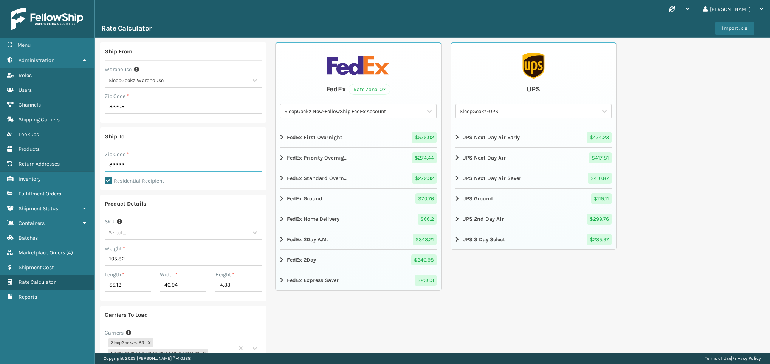
click at [213, 161] on input "32222" at bounding box center [183, 165] width 157 height 14
drag, startPoint x: 127, startPoint y: 161, endPoint x: 95, endPoint y: 157, distance: 32.8
click at [95, 157] on div "Ship From Warehouse SleepGeekz Warehouse Zip Code * 32208 Ship To Zip Code * 32…" at bounding box center [433, 231] width 676 height 386
type input "29044"
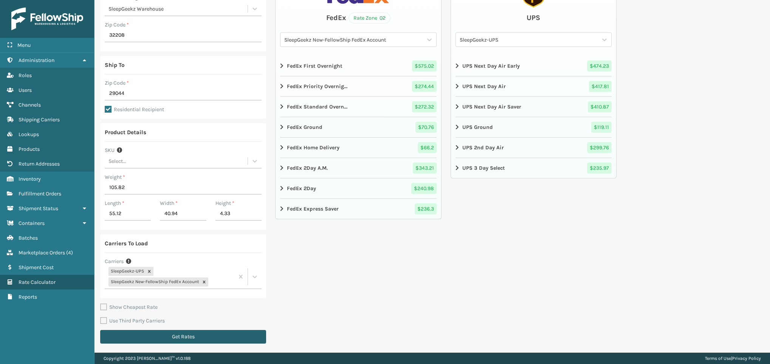
click at [245, 338] on button "Get Rates" at bounding box center [183, 337] width 166 height 14
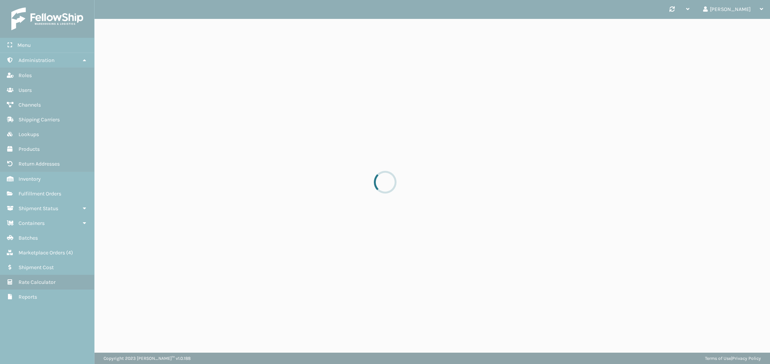
scroll to position [0, 0]
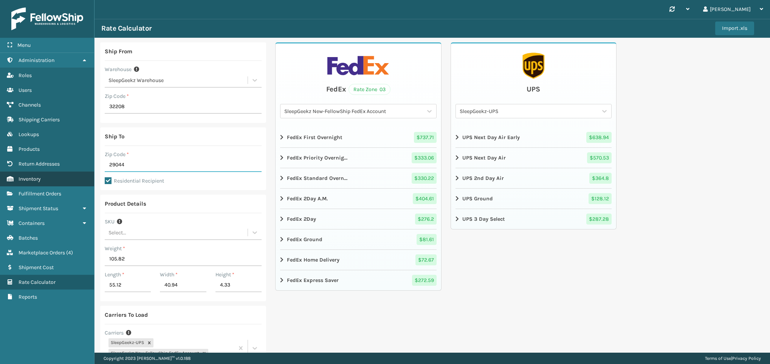
drag, startPoint x: 134, startPoint y: 169, endPoint x: 85, endPoint y: 179, distance: 50.1
click at [85, 0] on div "Menu Administration Roles Users Channels Shipping Carriers Lookups Products Ret…" at bounding box center [385, 0] width 770 height 0
type input "32569"
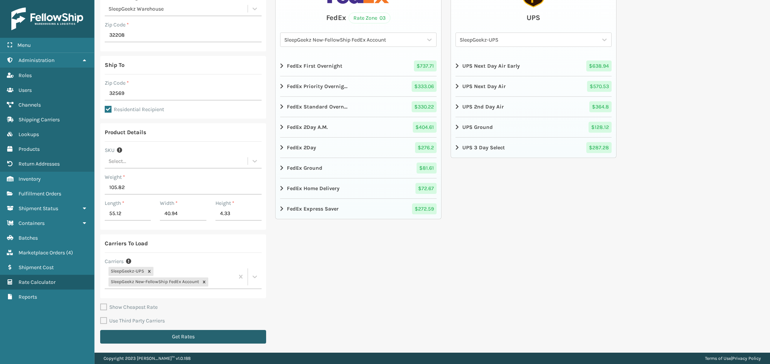
click at [212, 332] on button "Get Rates" at bounding box center [183, 337] width 166 height 14
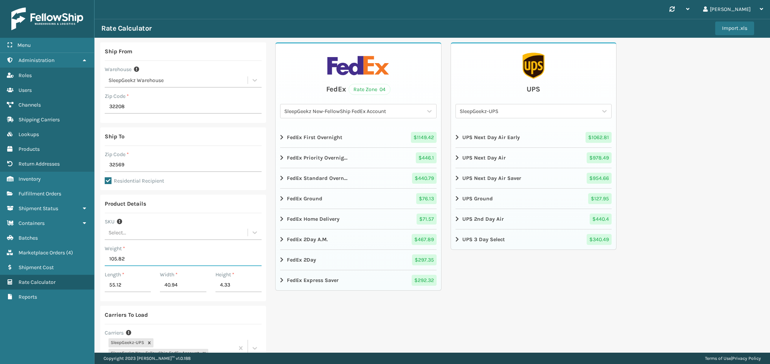
drag, startPoint x: 125, startPoint y: 260, endPoint x: 106, endPoint y: 259, distance: 19.3
click at [106, 259] on input "105.82" at bounding box center [183, 260] width 157 height 14
drag, startPoint x: 143, startPoint y: 258, endPoint x: 83, endPoint y: 275, distance: 62.8
click at [83, 0] on div "Menu Administration Roles Users Channels Shipping Carriers Lookups Products Ret…" at bounding box center [385, 0] width 770 height 0
type input "83.77"
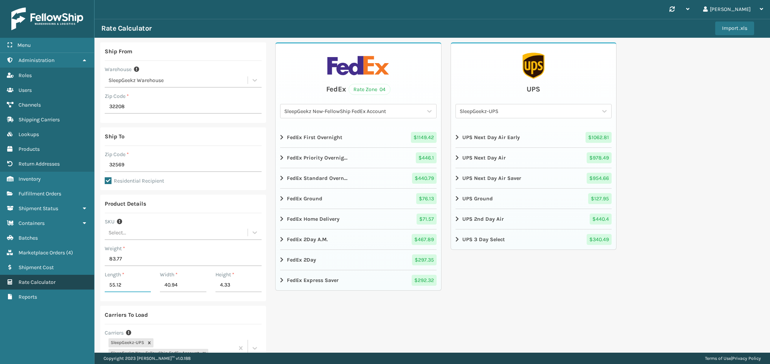
drag, startPoint x: 124, startPoint y: 285, endPoint x: 61, endPoint y: 272, distance: 64.7
click at [61, 0] on div "Menu Administration Roles Users Channels Shipping Carriers Lookups Products Ret…" at bounding box center [385, 0] width 770 height 0
type input "40.35"
click at [313, 304] on div "FedEx Rate Zone 04 SleepGeekz New-FellowShip FedEx Account FedEx First Overnigh…" at bounding box center [358, 230] width 166 height 377
click at [182, 284] on input "40.94" at bounding box center [183, 286] width 46 height 14
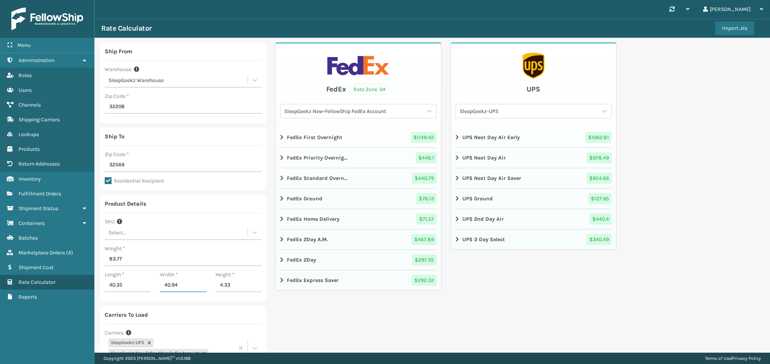
drag, startPoint x: 182, startPoint y: 284, endPoint x: 156, endPoint y: 285, distance: 25.7
click at [156, 285] on div "Width * 40.94" at bounding box center [182, 284] width 55 height 26
type input "38.4"
click at [328, 323] on div "FedEx Rate Zone 04 SleepGeekz New-FellowShip FedEx Account FedEx First Overnigh…" at bounding box center [358, 230] width 166 height 377
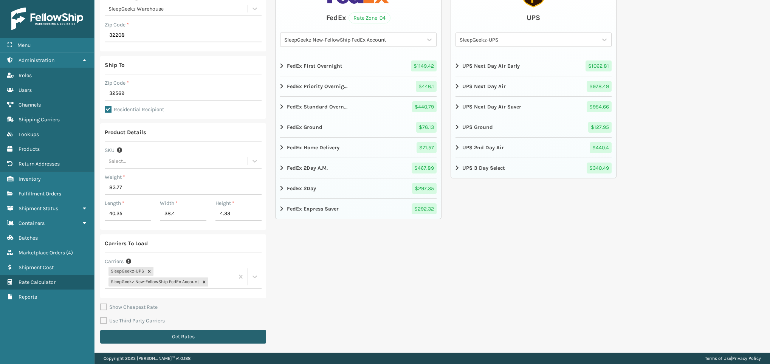
click at [206, 334] on button "Get Rates" at bounding box center [183, 337] width 166 height 14
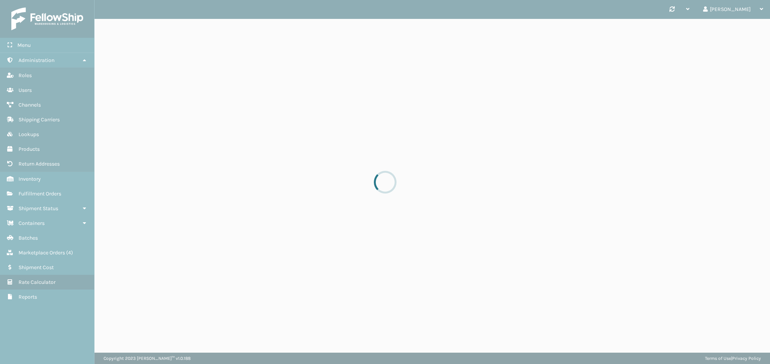
scroll to position [0, 0]
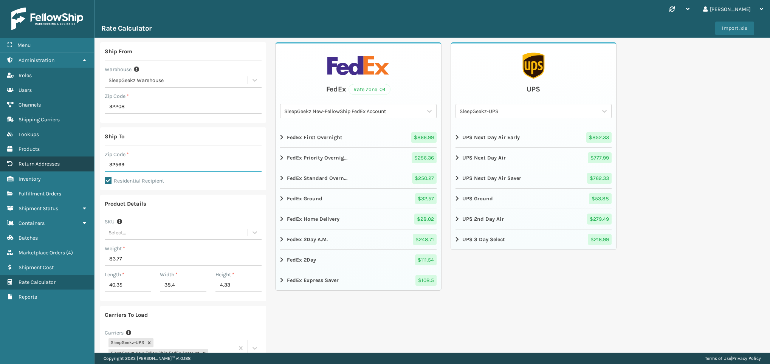
drag, startPoint x: 134, startPoint y: 161, endPoint x: 84, endPoint y: 161, distance: 49.9
click at [84, 0] on div "Menu Administration Roles Users Channels Shipping Carriers Lookups Products Ret…" at bounding box center [385, 0] width 770 height 0
type input "29044"
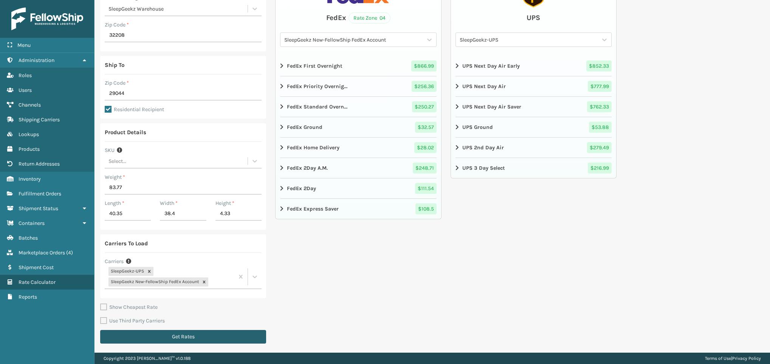
click at [210, 336] on button "Get Rates" at bounding box center [183, 337] width 166 height 14
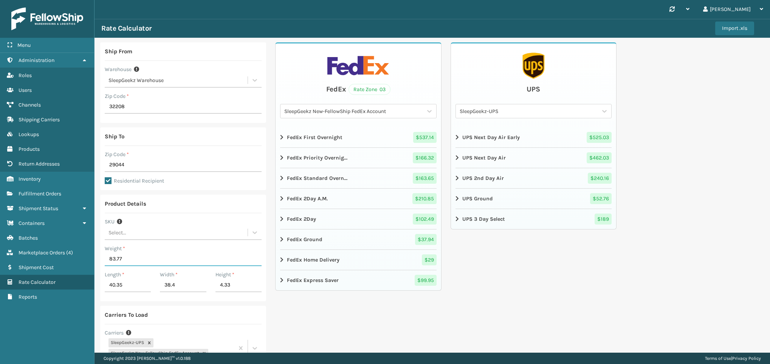
drag, startPoint x: 121, startPoint y: 259, endPoint x: 108, endPoint y: 261, distance: 12.7
click at [108, 261] on input "83.77" at bounding box center [183, 260] width 157 height 14
type input "108.02"
drag, startPoint x: 124, startPoint y: 280, endPoint x: 104, endPoint y: 287, distance: 20.8
click at [105, 287] on input "40.35" at bounding box center [128, 286] width 46 height 14
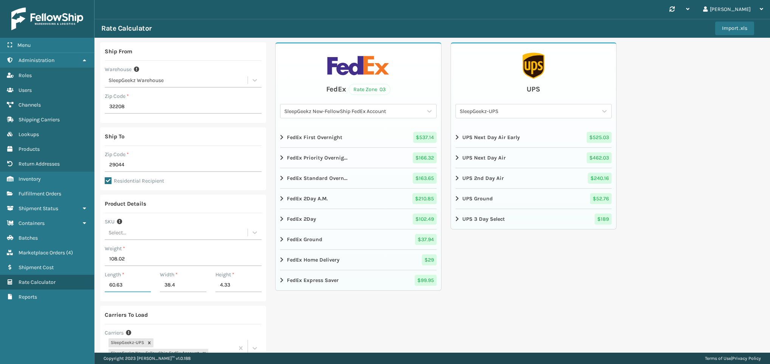
type input "60.63"
click at [368, 321] on div "FedEx Rate Zone 03 SleepGeekz New-FellowShip FedEx Account FedEx First Overnigh…" at bounding box center [358, 230] width 166 height 377
drag, startPoint x: 180, startPoint y: 287, endPoint x: 160, endPoint y: 286, distance: 20.1
click at [160, 286] on input "38.4" at bounding box center [183, 286] width 46 height 14
type input "40.94"
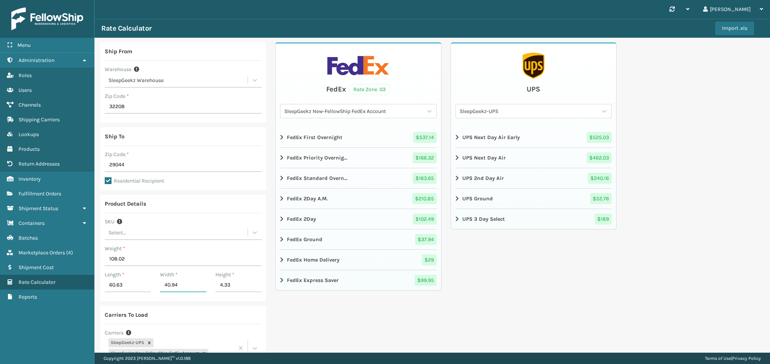
scroll to position [72, 0]
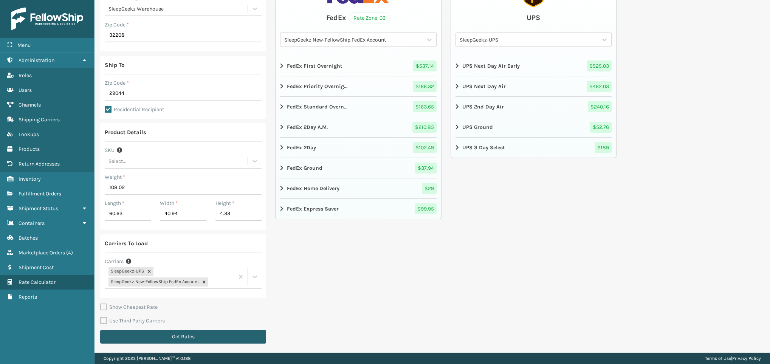
click at [236, 335] on button "Get Rates" at bounding box center [183, 337] width 166 height 14
click at [208, 338] on button "Get Rates" at bounding box center [183, 337] width 166 height 14
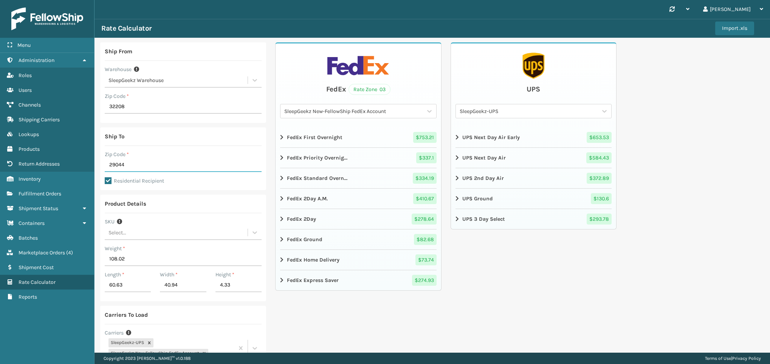
drag, startPoint x: 154, startPoint y: 160, endPoint x: 108, endPoint y: 168, distance: 46.4
click at [108, 168] on input "29044" at bounding box center [183, 165] width 157 height 14
type input "2"
type input "32222"
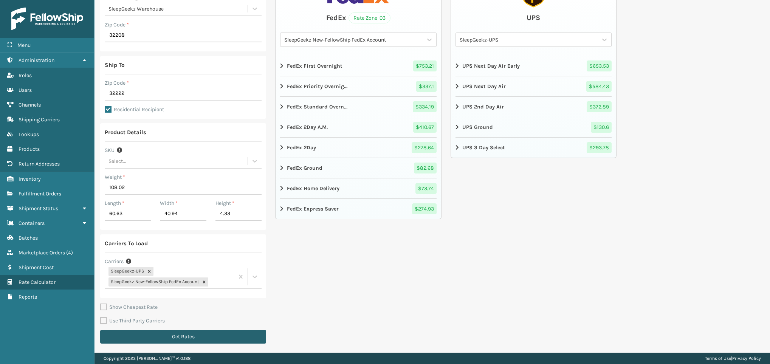
click at [228, 332] on button "Get Rates" at bounding box center [183, 337] width 166 height 14
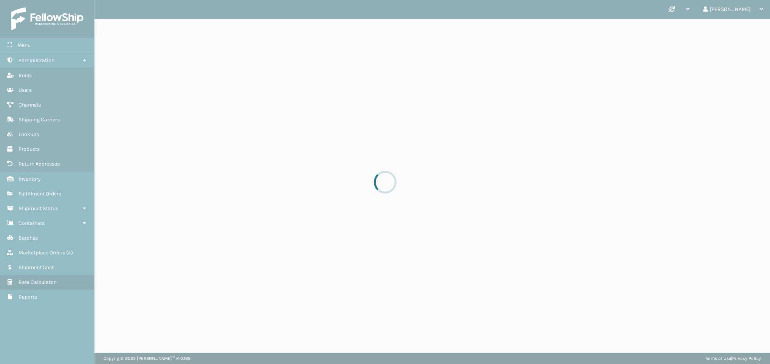
scroll to position [0, 0]
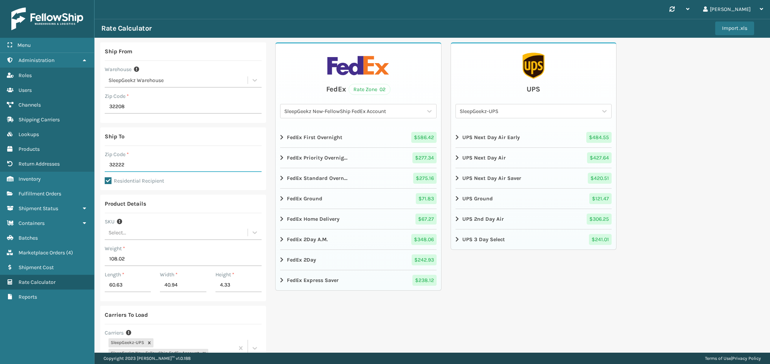
drag, startPoint x: 125, startPoint y: 164, endPoint x: 100, endPoint y: 167, distance: 24.8
click at [100, 167] on div "Ship To Zip Code * 32222 Residential Recipient" at bounding box center [183, 158] width 166 height 63
type input "29044"
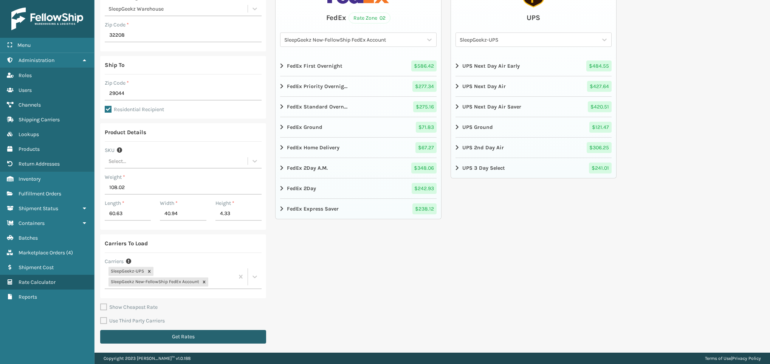
click at [210, 335] on button "Get Rates" at bounding box center [183, 337] width 166 height 14
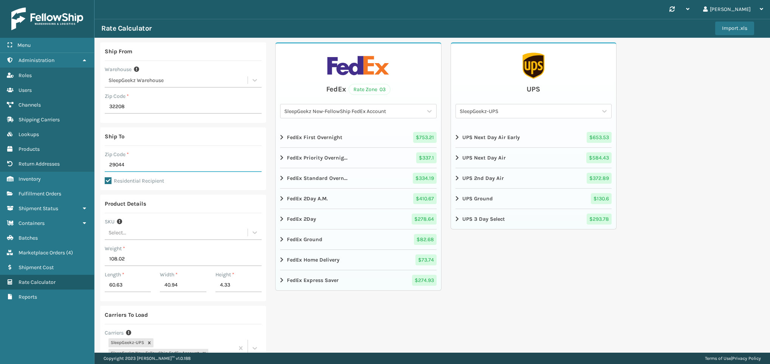
drag, startPoint x: 128, startPoint y: 167, endPoint x: 112, endPoint y: 168, distance: 16.7
click at [112, 168] on input "29044" at bounding box center [183, 165] width 157 height 14
type input "2"
type input "32569"
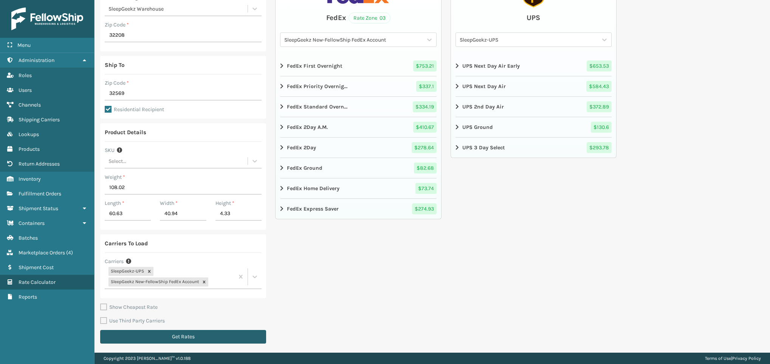
click at [223, 334] on button "Get Rates" at bounding box center [183, 337] width 166 height 14
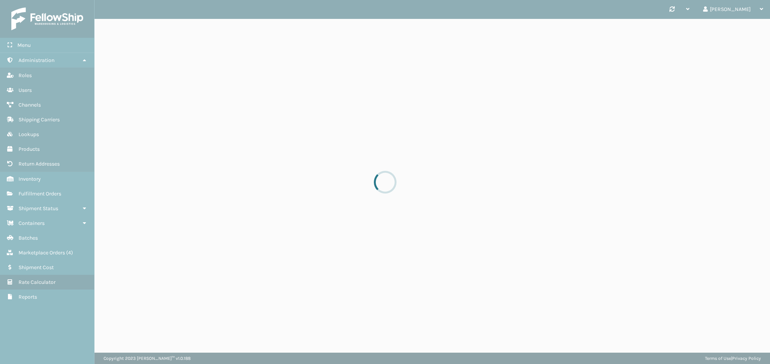
scroll to position [0, 0]
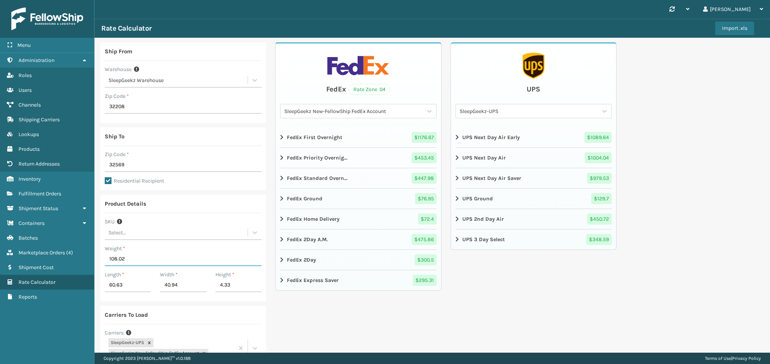
drag, startPoint x: 128, startPoint y: 264, endPoint x: 105, endPoint y: 262, distance: 23.6
click at [105, 262] on input "108.02" at bounding box center [183, 260] width 157 height 14
type input "105.82"
click at [367, 310] on div "FedEx Rate Zone 04 SleepGeekz New-FellowShip FedEx Account FedEx First Overnigh…" at bounding box center [358, 230] width 166 height 377
drag, startPoint x: 126, startPoint y: 290, endPoint x: 89, endPoint y: 283, distance: 38.1
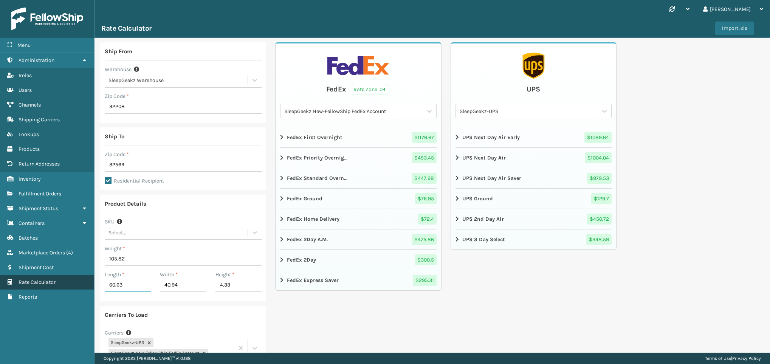
click at [89, 0] on div "Menu Administration Roles Users Channels Shipping Carriers Lookups Products Ret…" at bounding box center [385, 0] width 770 height 0
type input "55.12"
click at [181, 284] on input "40.94" at bounding box center [183, 286] width 46 height 14
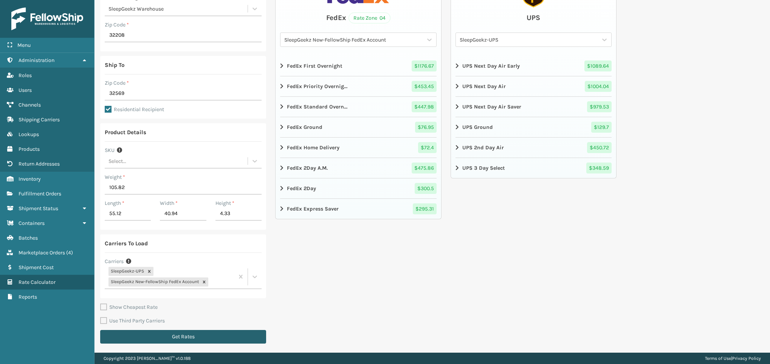
click at [219, 336] on button "Get Rates" at bounding box center [183, 337] width 166 height 14
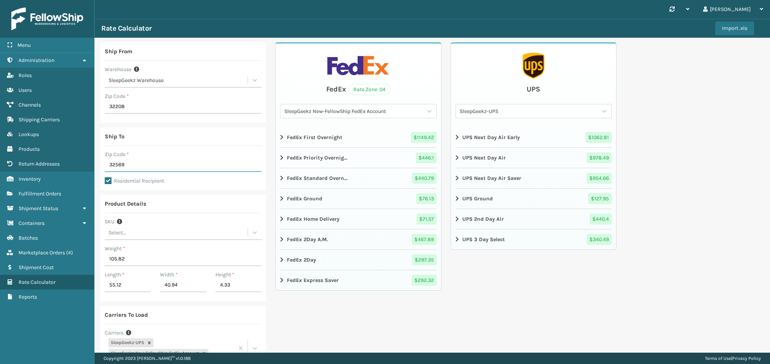
drag, startPoint x: 133, startPoint y: 166, endPoint x: 98, endPoint y: 167, distance: 35.6
click at [98, 167] on div "Ship From Warehouse SleepGeekz Warehouse Zip Code * 32208 Ship To Zip Code * 32…" at bounding box center [433, 231] width 676 height 386
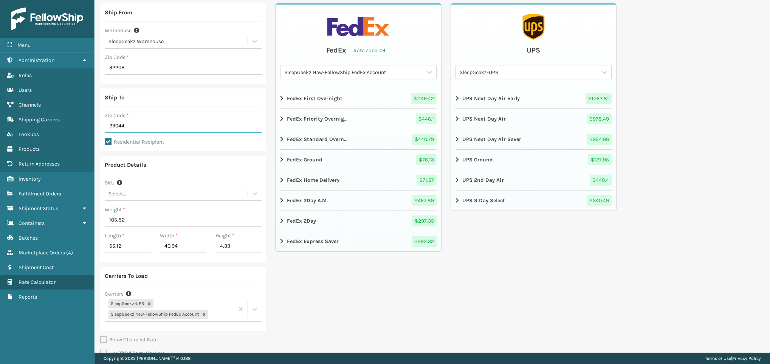
scroll to position [72, 0]
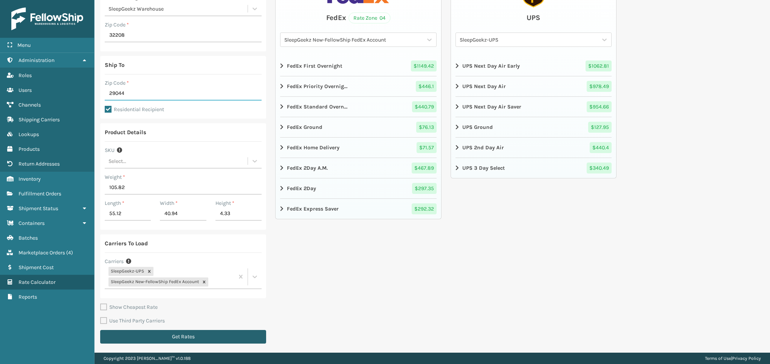
type input "29044"
click at [138, 333] on button "Get Rates" at bounding box center [183, 337] width 166 height 14
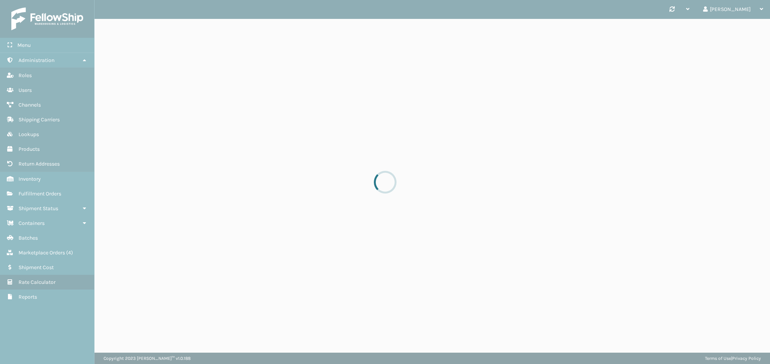
scroll to position [0, 0]
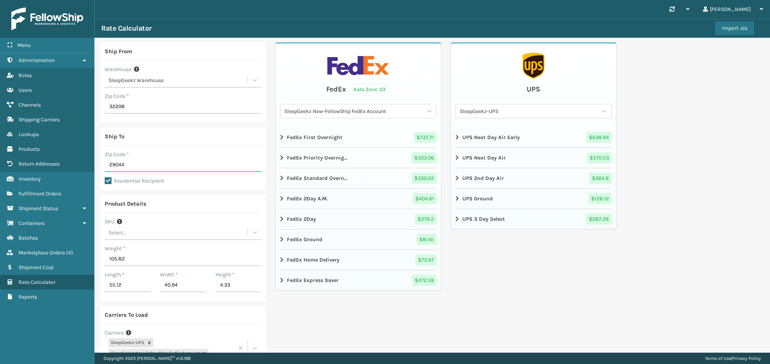
drag, startPoint x: 134, startPoint y: 163, endPoint x: 101, endPoint y: 171, distance: 33.7
click at [101, 171] on div "Ship To Zip Code * 29044 Residential Recipient" at bounding box center [183, 158] width 166 height 63
type input "32222"
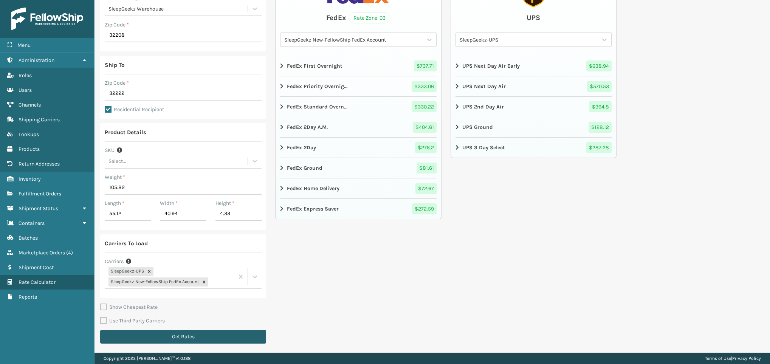
click at [225, 335] on button "Get Rates" at bounding box center [183, 337] width 166 height 14
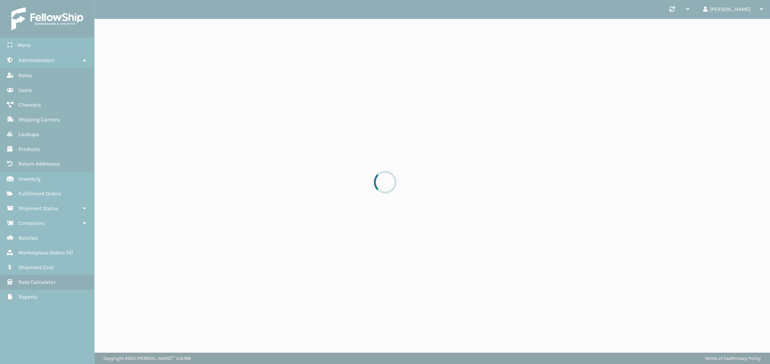
scroll to position [0, 0]
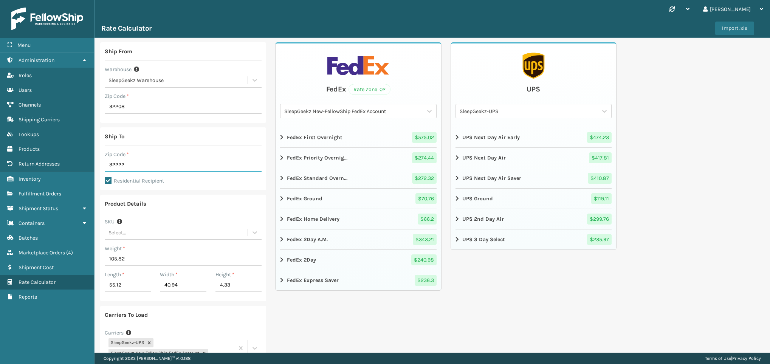
drag, startPoint x: 130, startPoint y: 165, endPoint x: 101, endPoint y: 167, distance: 29.6
click at [101, 167] on div "Ship To Zip Code * 32222 Residential Recipient" at bounding box center [183, 158] width 166 height 63
type input "29044"
click at [673, 189] on div "Ship From Warehouse SleepGeekz Warehouse Zip Code * 32208 Ship To Zip Code * 29…" at bounding box center [433, 231] width 676 height 386
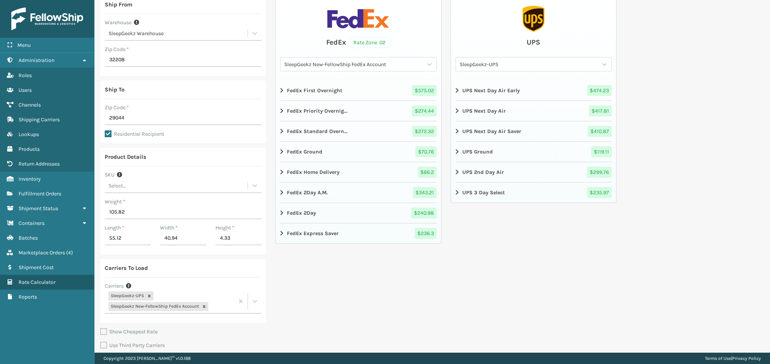
scroll to position [72, 0]
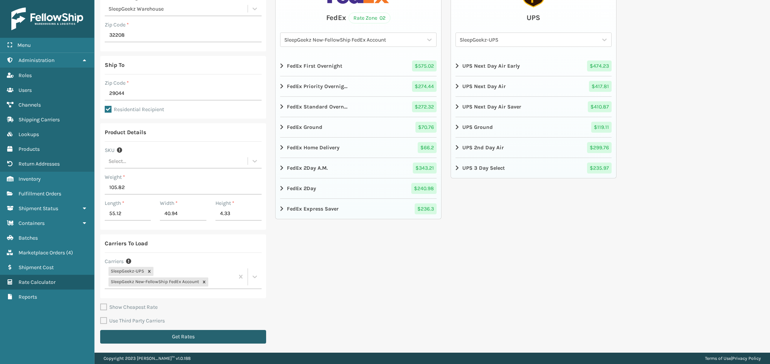
click at [256, 336] on button "Get Rates" at bounding box center [183, 337] width 166 height 14
click at [221, 337] on button "Get Rates" at bounding box center [183, 337] width 166 height 14
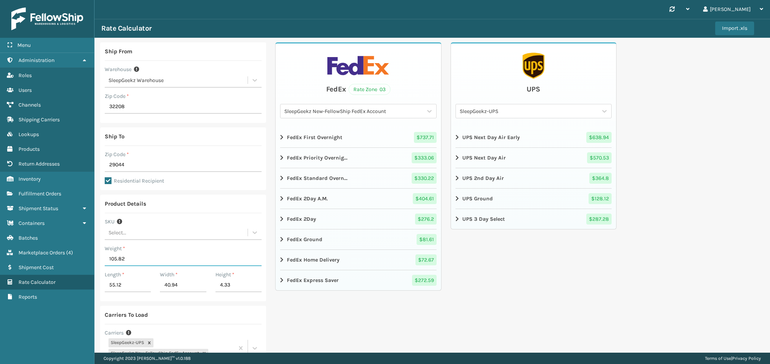
drag, startPoint x: 133, startPoint y: 260, endPoint x: 99, endPoint y: 262, distance: 34.1
click at [99, 262] on div "Ship From Warehouse SleepGeekz Warehouse Zip Code * 32208 Ship To Zip Code * 29…" at bounding box center [433, 231] width 676 height 386
type input "108.02"
click at [575, 270] on div "UPS SleepGeekz-UPS UPS Next Day Air Early $ 638.94 UPS Next Day Air $ 570.53 UP…" at bounding box center [534, 230] width 166 height 377
drag, startPoint x: 125, startPoint y: 282, endPoint x: 92, endPoint y: 289, distance: 34.0
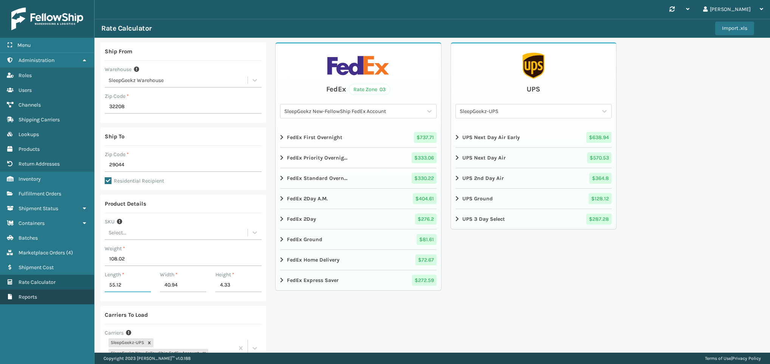
click at [92, 0] on div "Menu Administration Roles Users Channels Shipping Carriers Lookups Products Ret…" at bounding box center [385, 0] width 770 height 0
type input "60.63"
click at [551, 269] on div "UPS SleepGeekz-UPS UPS Next Day Air Early $ 638.94 UPS Next Day Air $ 570.53 UP…" at bounding box center [534, 230] width 166 height 377
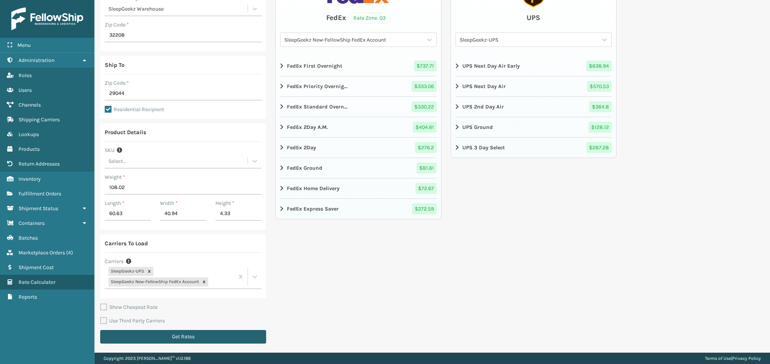
click at [177, 335] on button "Get Rates" at bounding box center [183, 337] width 166 height 14
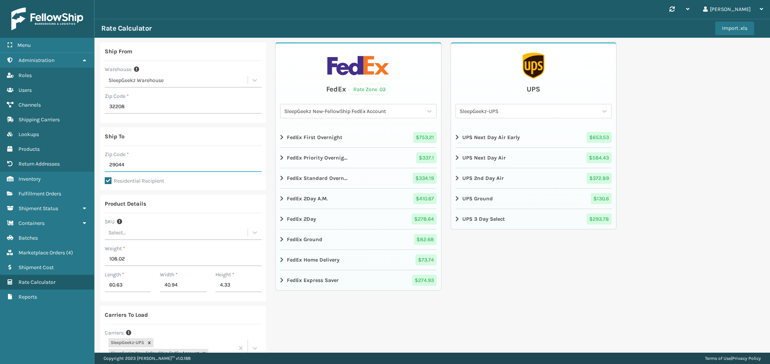
drag, startPoint x: 127, startPoint y: 167, endPoint x: 108, endPoint y: 163, distance: 19.4
click at [108, 163] on input "29044" at bounding box center [183, 165] width 157 height 14
type input "32569"
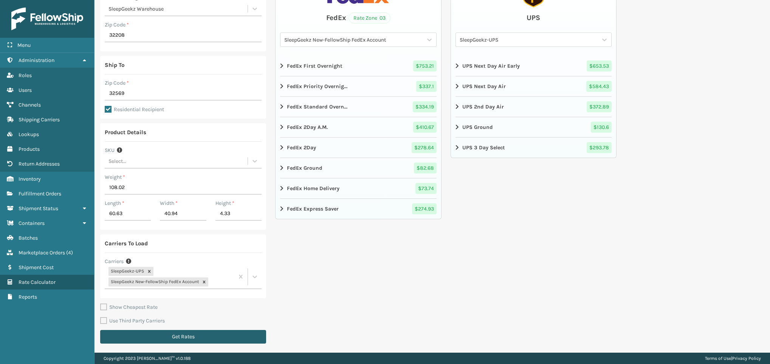
click at [242, 337] on button "Get Rates" at bounding box center [183, 337] width 166 height 14
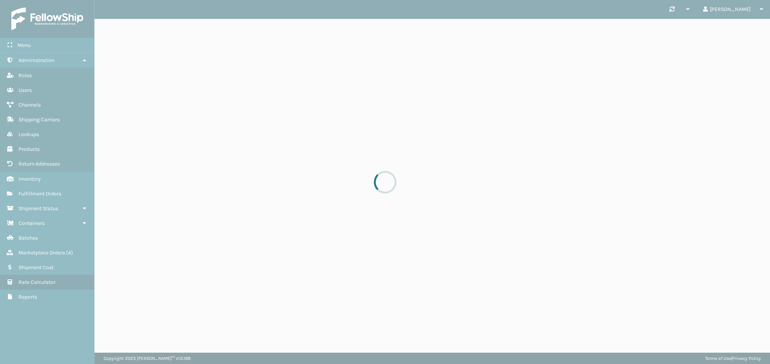
scroll to position [0, 0]
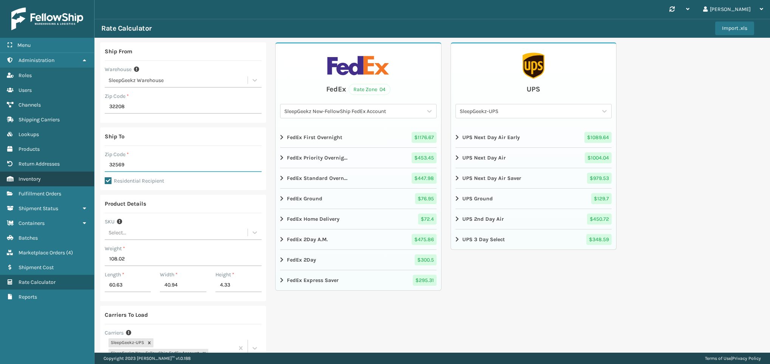
drag, startPoint x: 144, startPoint y: 164, endPoint x: 93, endPoint y: 169, distance: 51.4
click at [93, 0] on div "Menu Rate Calculator Administration Rate Calculator Roles Rate Calculator Users…" at bounding box center [385, 0] width 770 height 0
type input "29044"
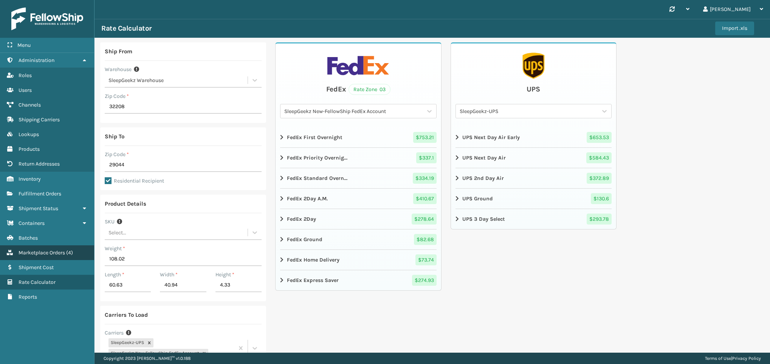
click at [46, 250] on span "Marketplace Orders" at bounding box center [42, 253] width 47 height 6
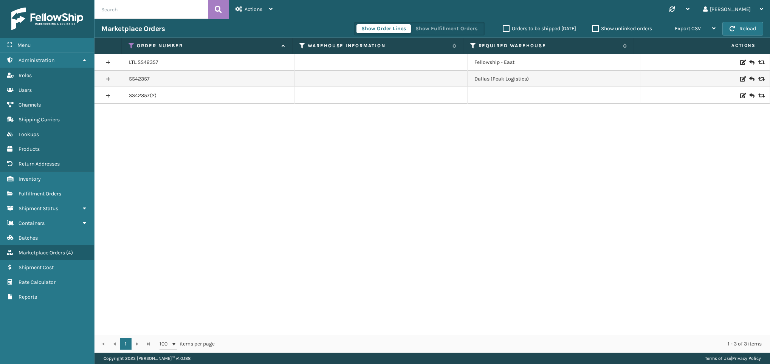
click at [137, 158] on div "LTL.SS42357 Fellowship - East SS42357 [GEOGRAPHIC_DATA] (Peak Logistics) SS4235…" at bounding box center [433, 194] width 676 height 281
click at [425, 24] on button "Show Fulfillment Orders" at bounding box center [447, 28] width 72 height 9
